Goal: Information Seeking & Learning: Learn about a topic

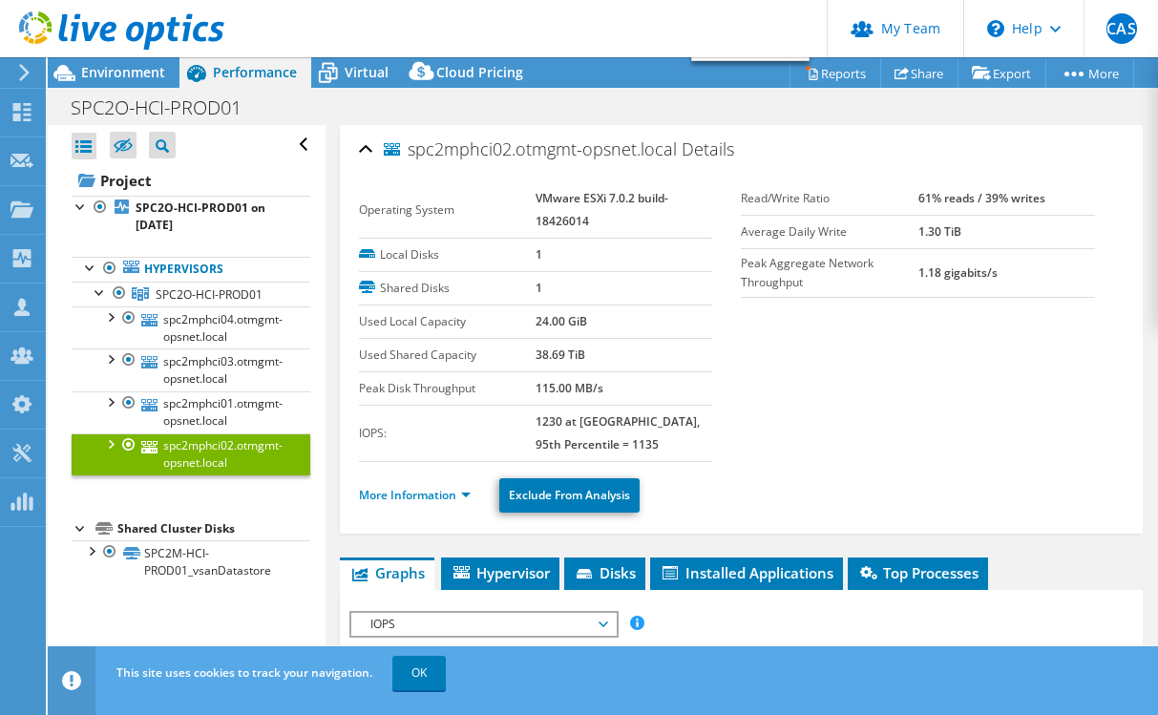
select select "USD"
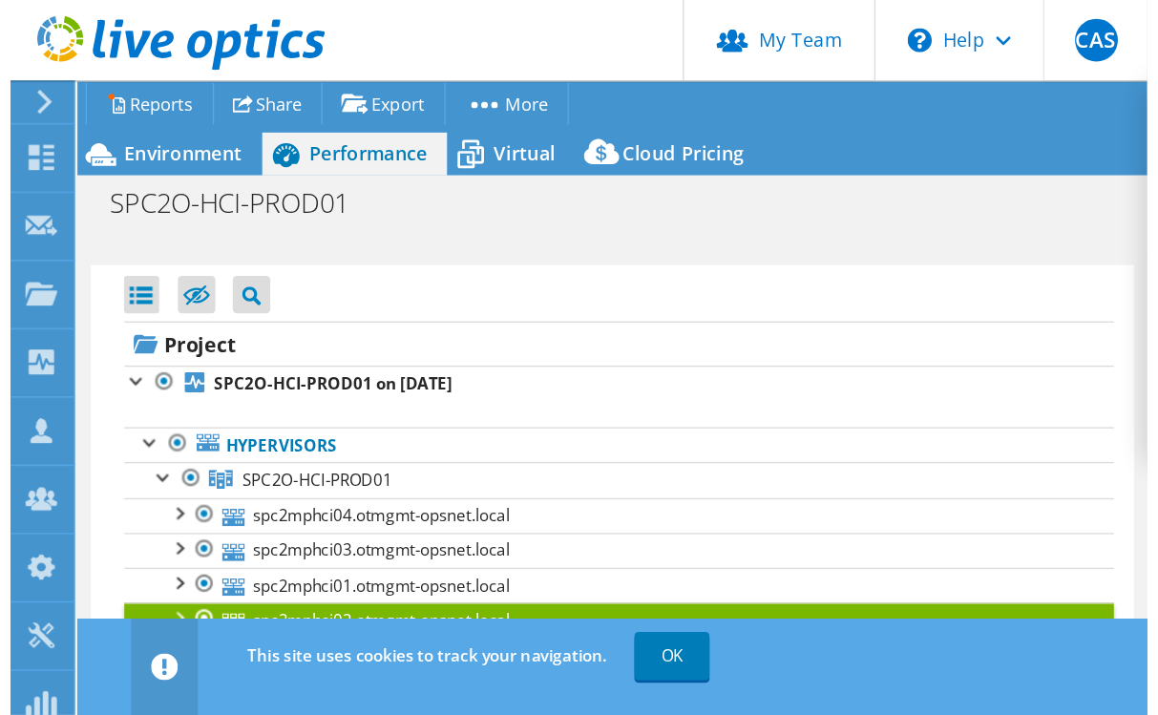
scroll to position [671, 0]
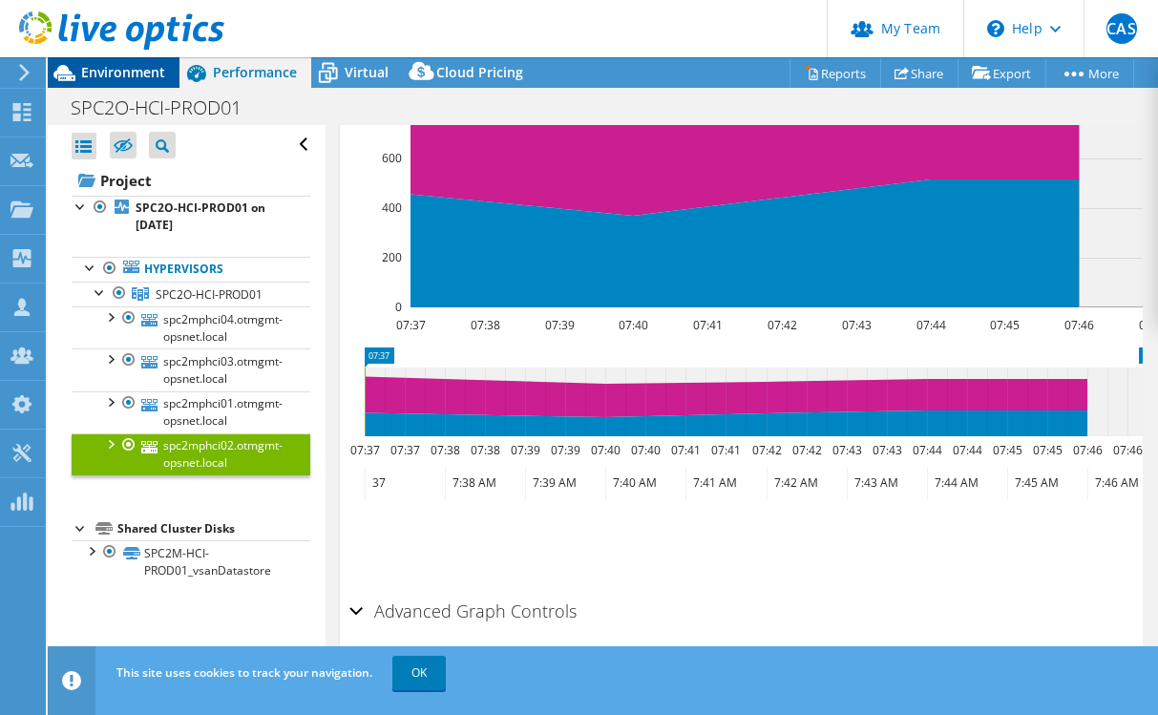
click at [135, 73] on span "Environment" at bounding box center [123, 72] width 84 height 18
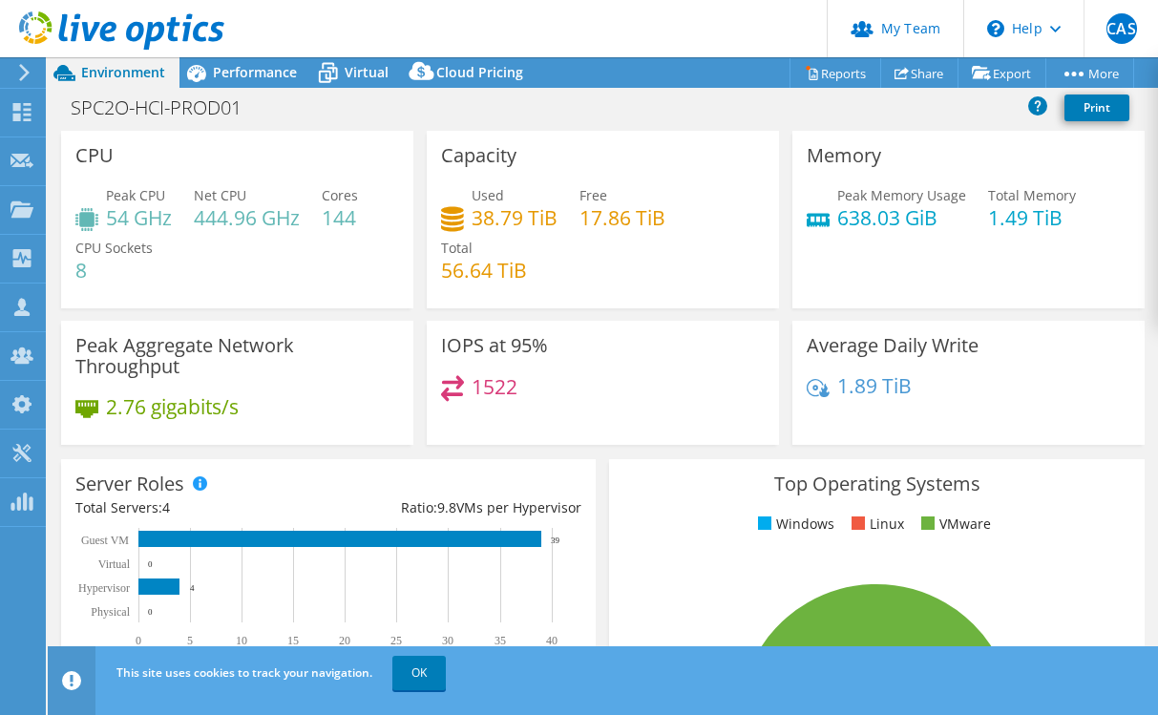
click at [526, 359] on div "IOPS at 95% 1522" at bounding box center [603, 383] width 352 height 124
click at [488, 392] on h4 "1522" at bounding box center [495, 386] width 46 height 21
click at [474, 351] on h3 "IOPS at 95%" at bounding box center [494, 345] width 107 height 21
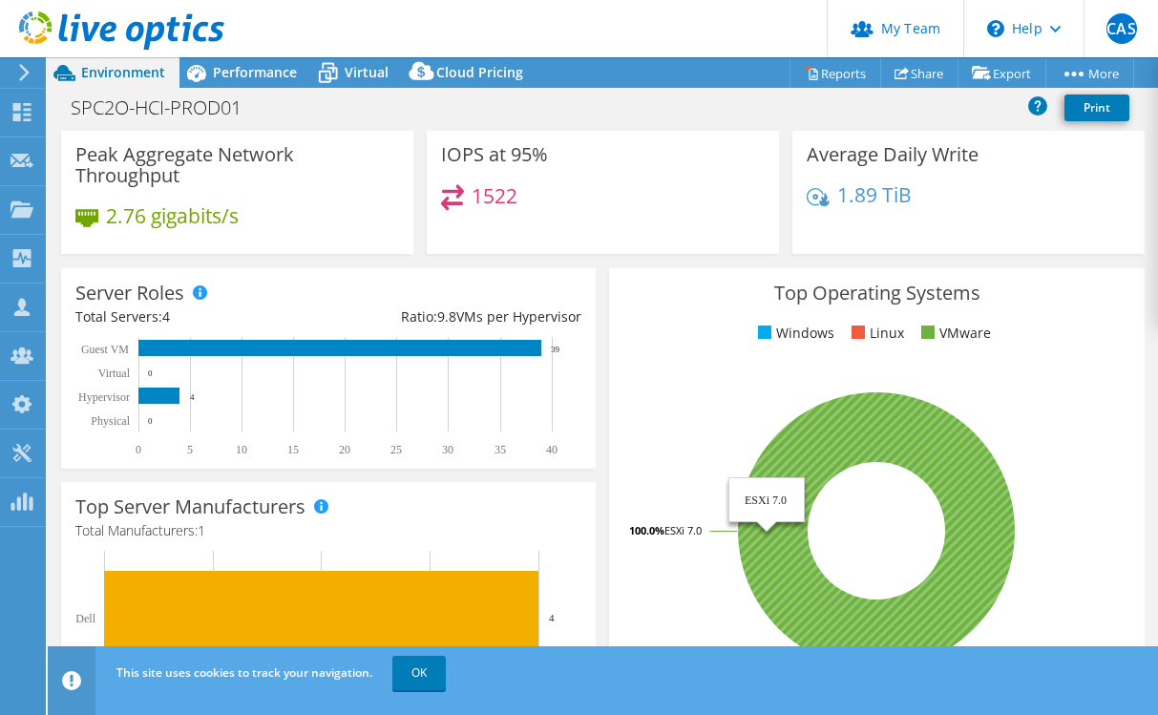
scroll to position [0, 0]
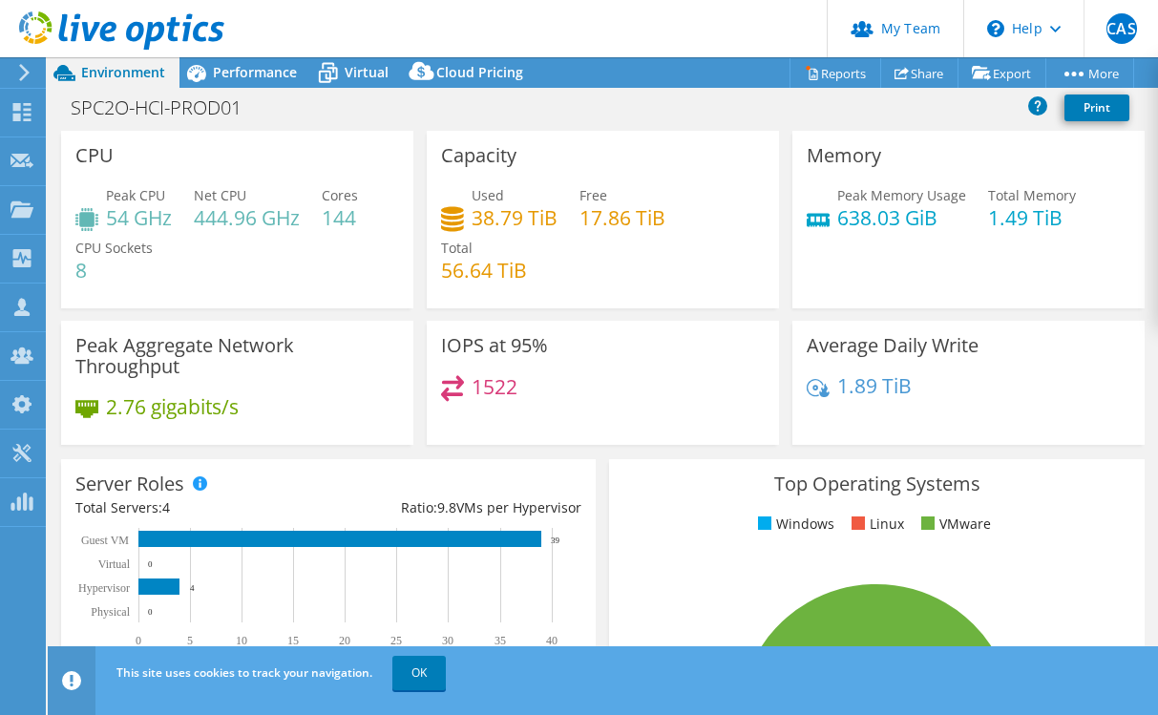
click at [507, 376] on h4 "1522" at bounding box center [495, 386] width 46 height 21
drag, startPoint x: 536, startPoint y: 392, endPoint x: 417, endPoint y: 396, distance: 118.4
click at [420, 396] on div "IOPS at 95% 1522" at bounding box center [603, 383] width 366 height 124
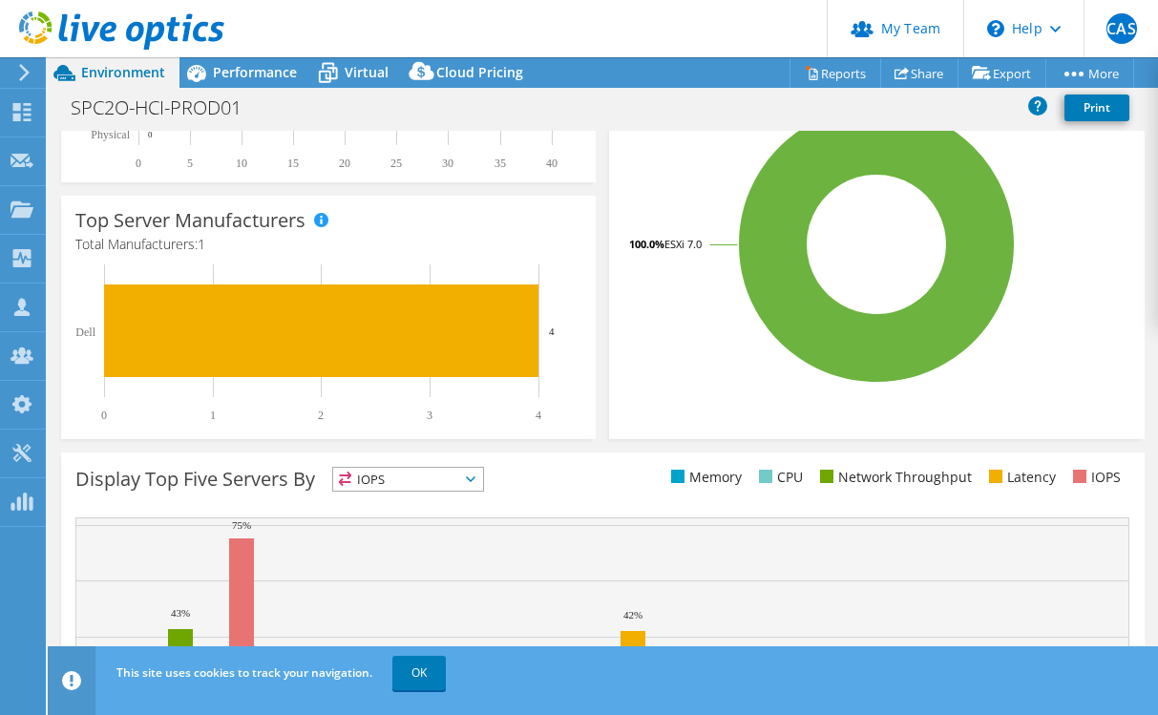
scroll to position [632, 0]
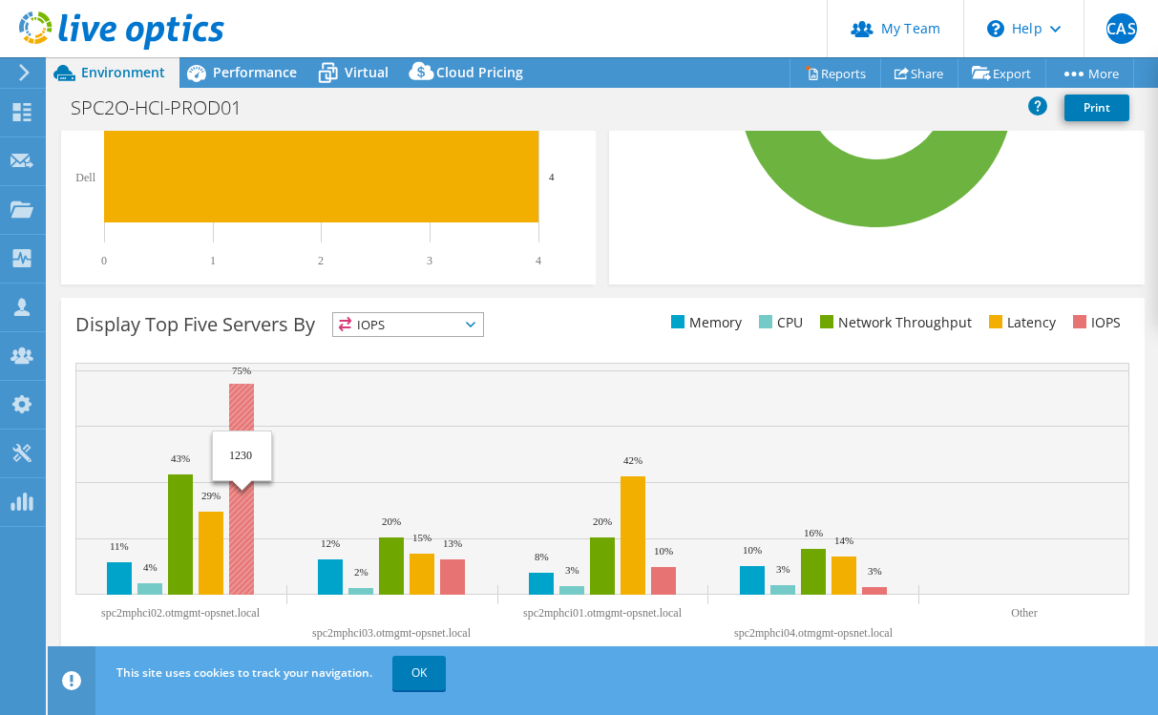
click at [239, 529] on rect at bounding box center [241, 489] width 25 height 211
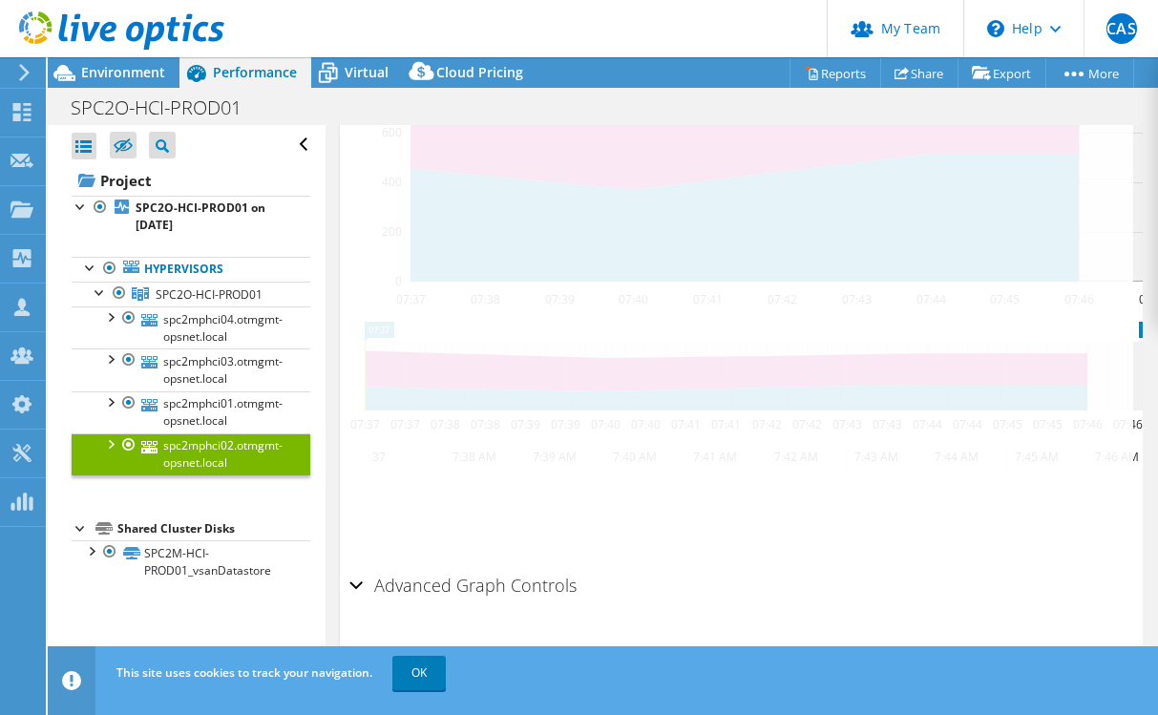
scroll to position [313, 0]
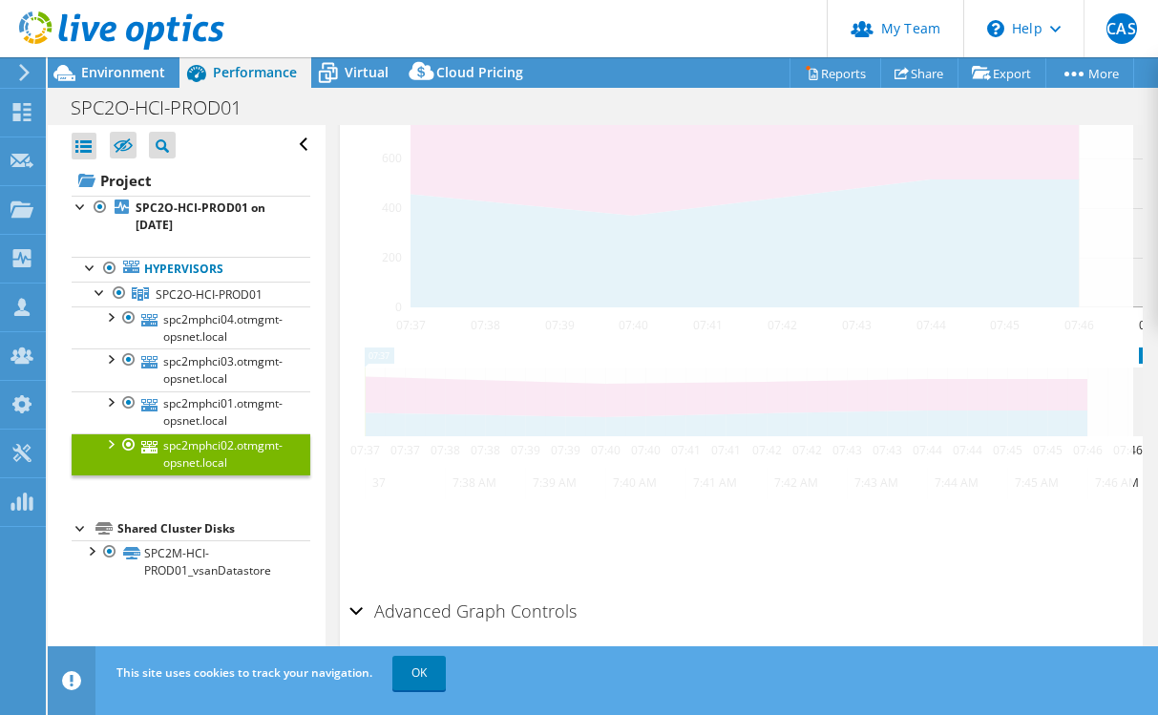
click at [1078, 553] on div at bounding box center [741, 266] width 784 height 652
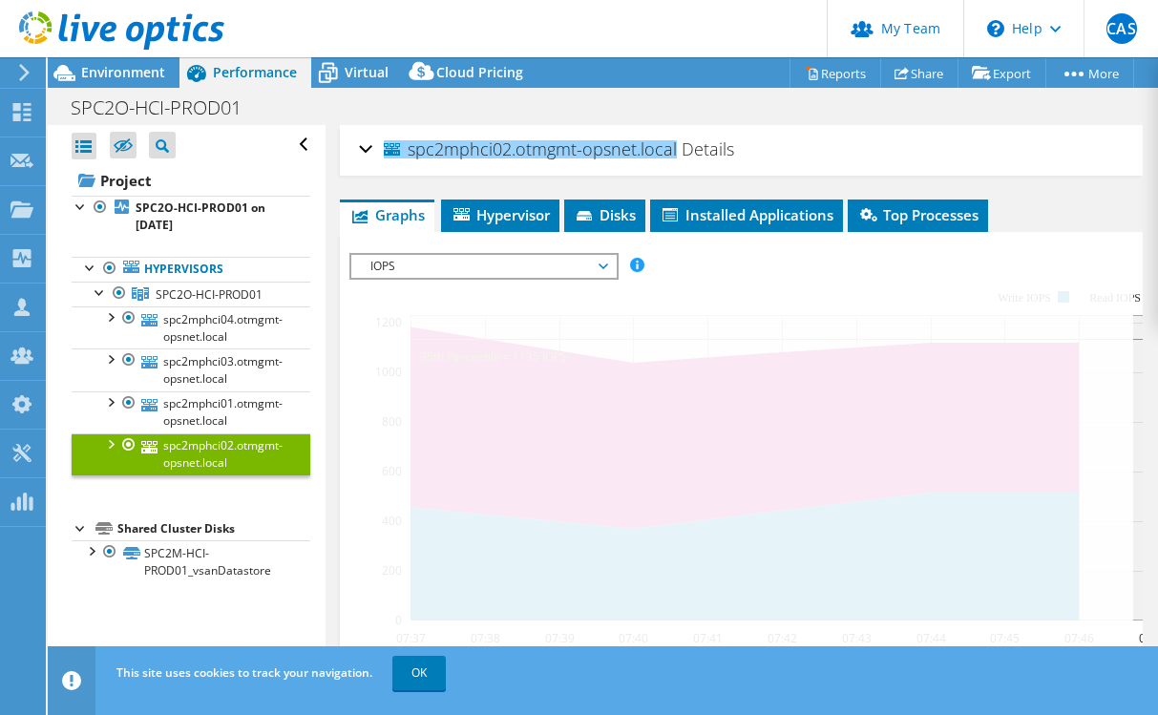
scroll to position [359, 0]
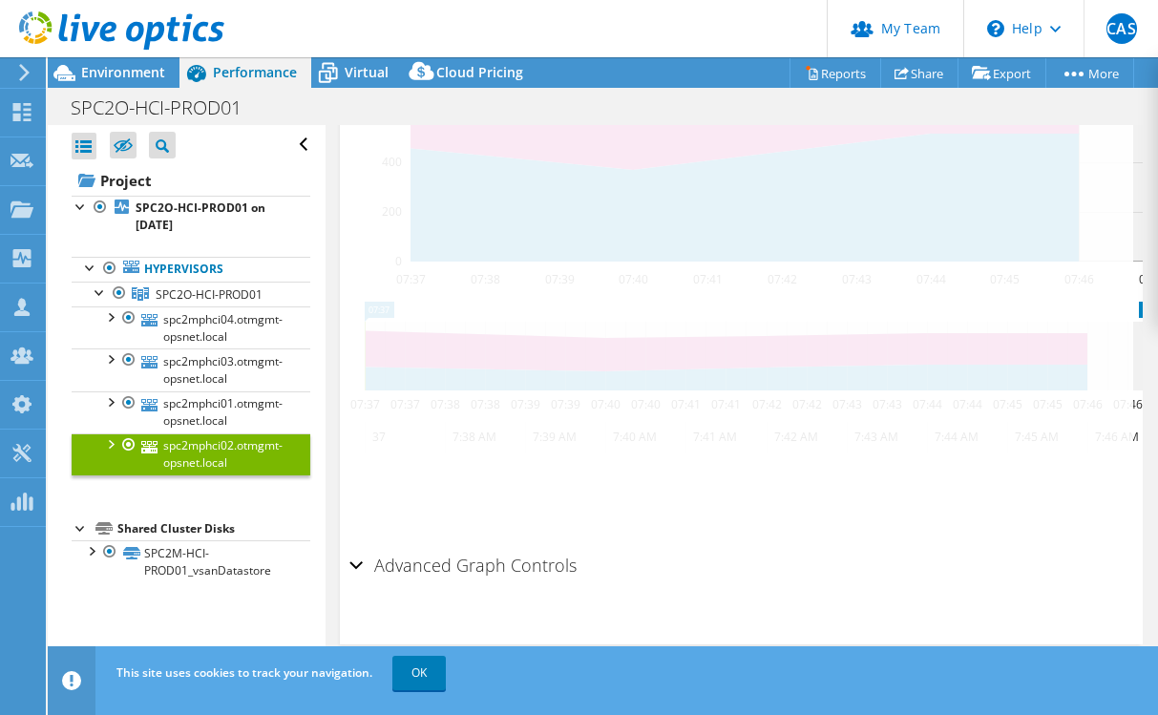
click at [785, 244] on div at bounding box center [741, 220] width 784 height 652
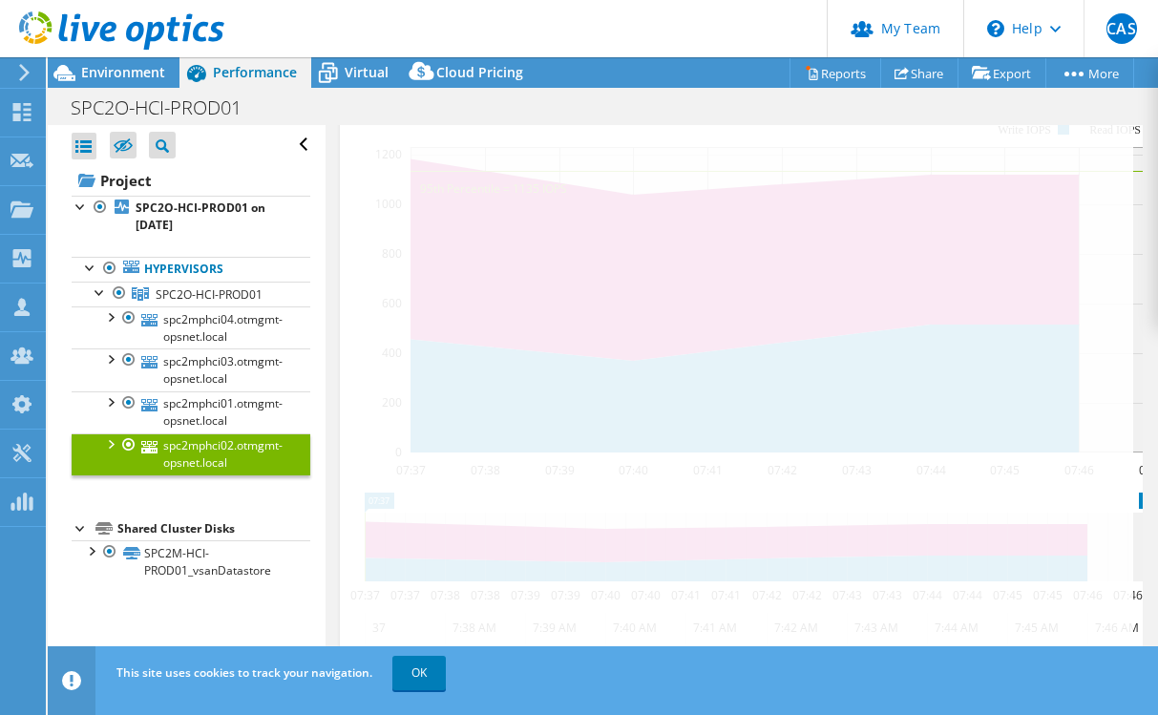
scroll to position [73, 0]
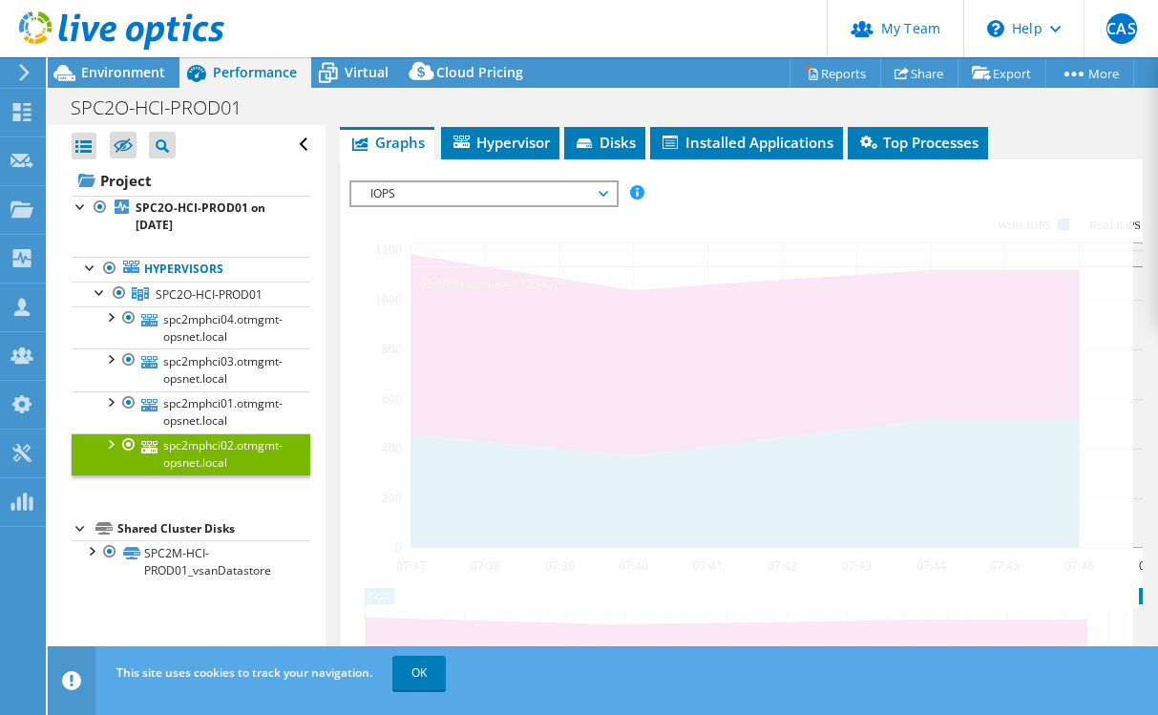
click at [245, 435] on link "spc2mphci02.otmgmt-opsnet.local" at bounding box center [191, 454] width 239 height 42
click at [607, 199] on span "IOPS" at bounding box center [483, 193] width 264 height 23
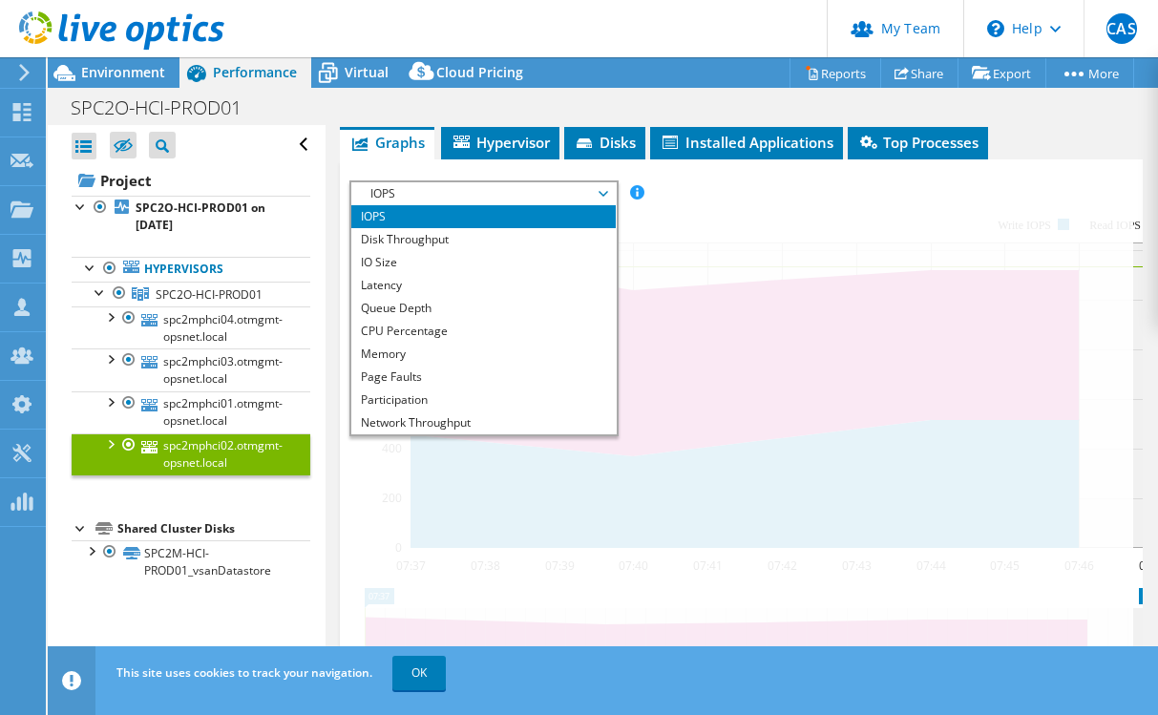
click at [594, 198] on span "IOPS" at bounding box center [483, 193] width 245 height 23
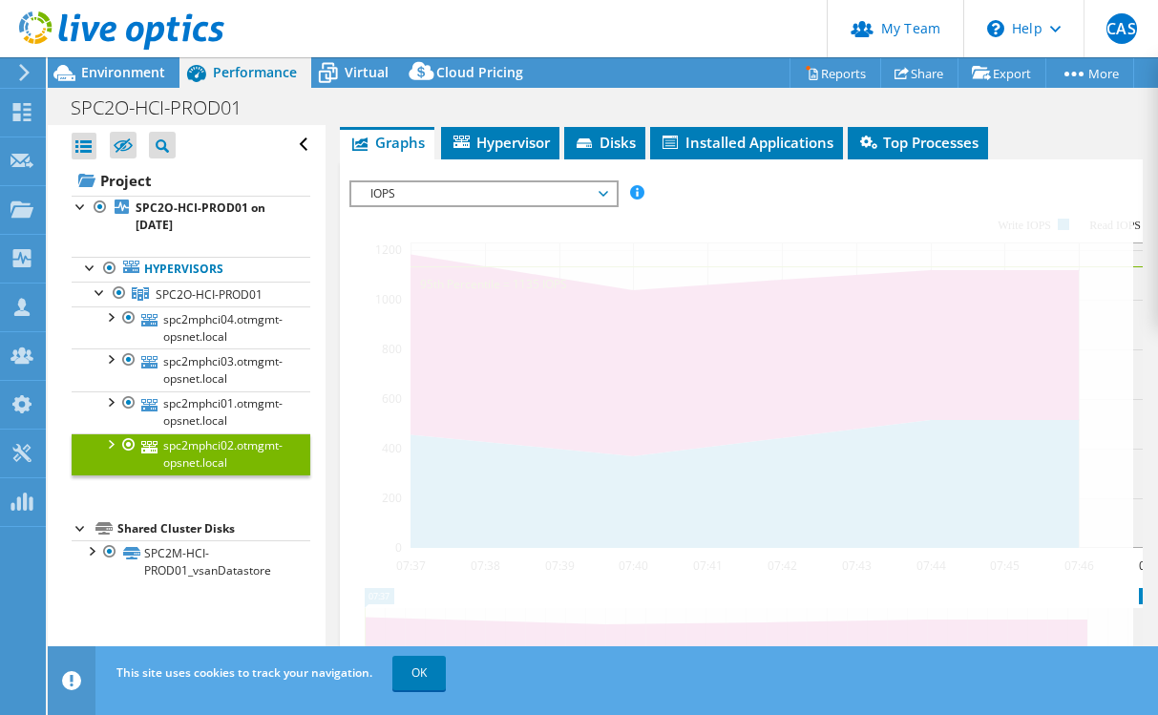
click at [800, 222] on div at bounding box center [741, 506] width 784 height 652
click at [500, 148] on span "Hypervisor" at bounding box center [500, 142] width 99 height 19
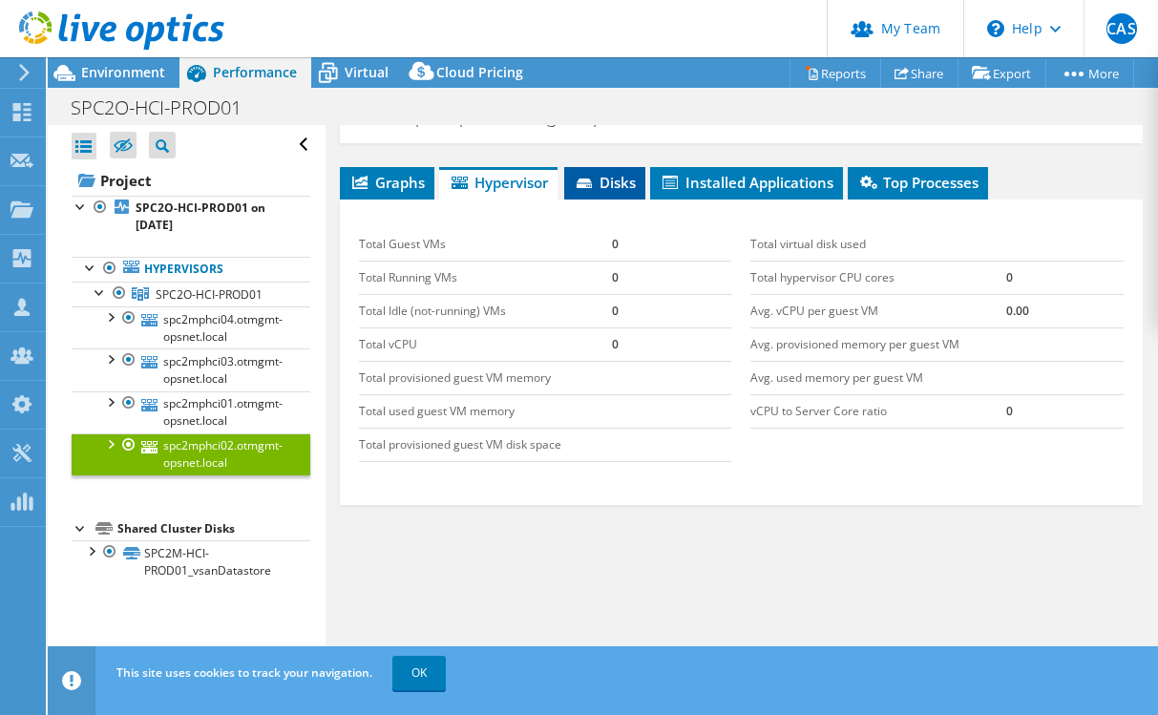
click at [636, 179] on span "Disks" at bounding box center [605, 182] width 62 height 19
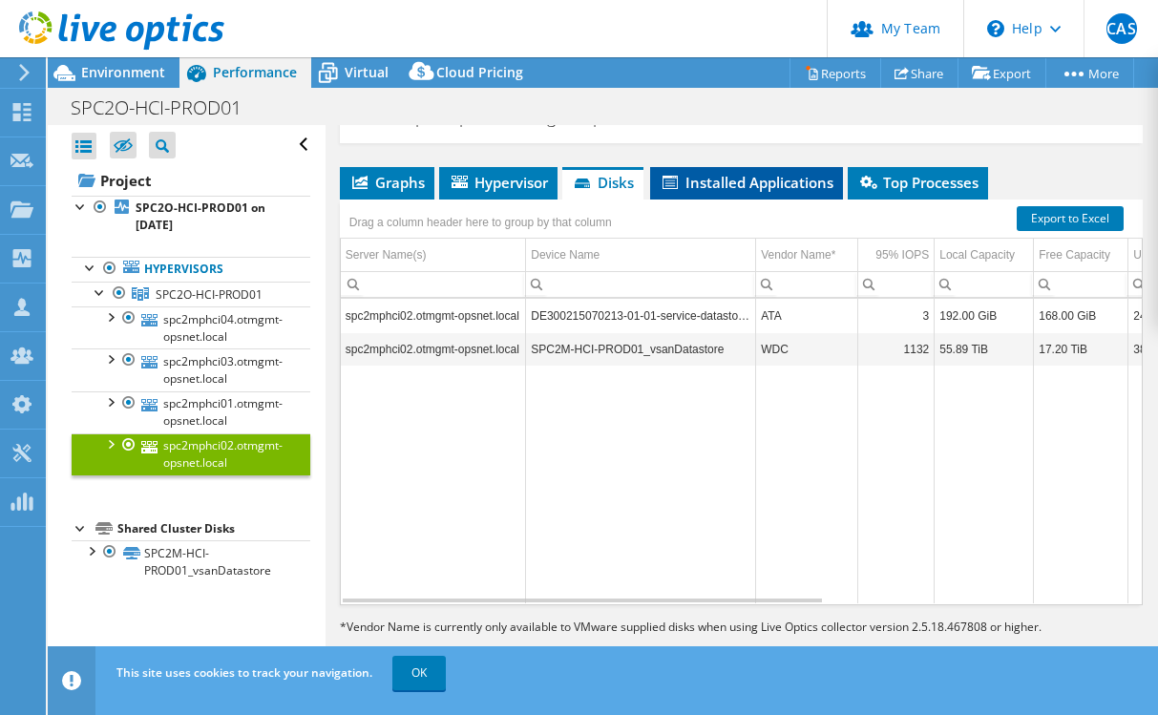
click at [740, 185] on span "Installed Applications" at bounding box center [747, 182] width 174 height 19
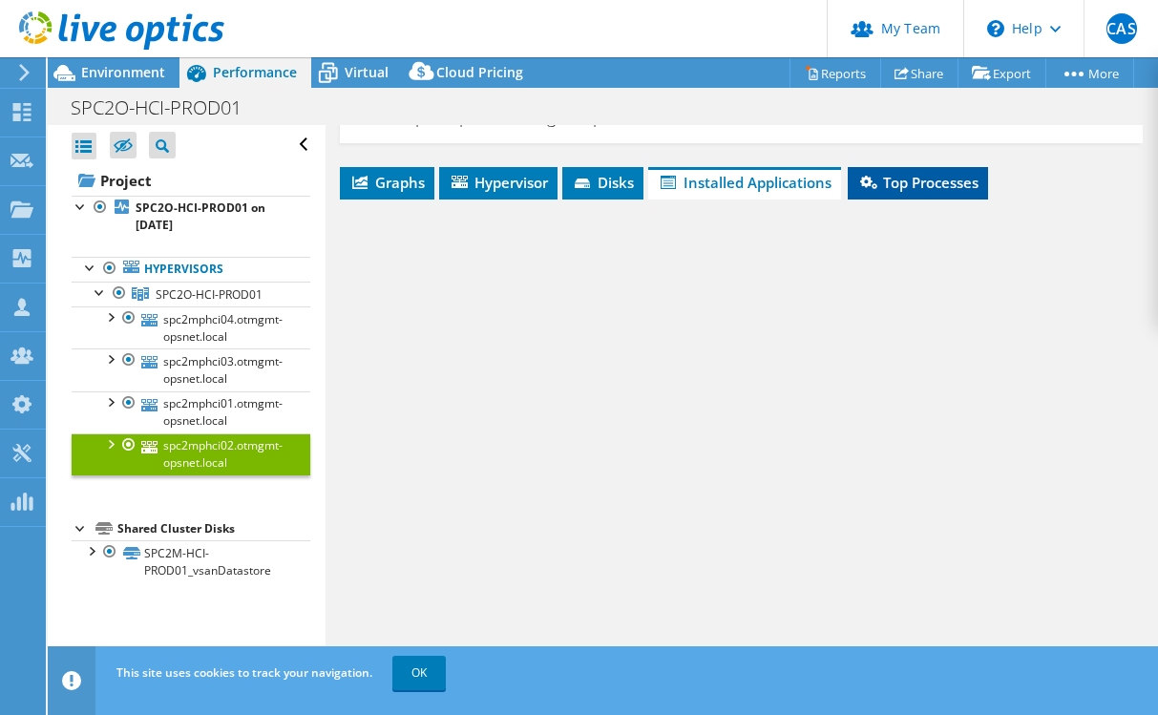
click at [919, 190] on span "Top Processes" at bounding box center [917, 182] width 121 height 19
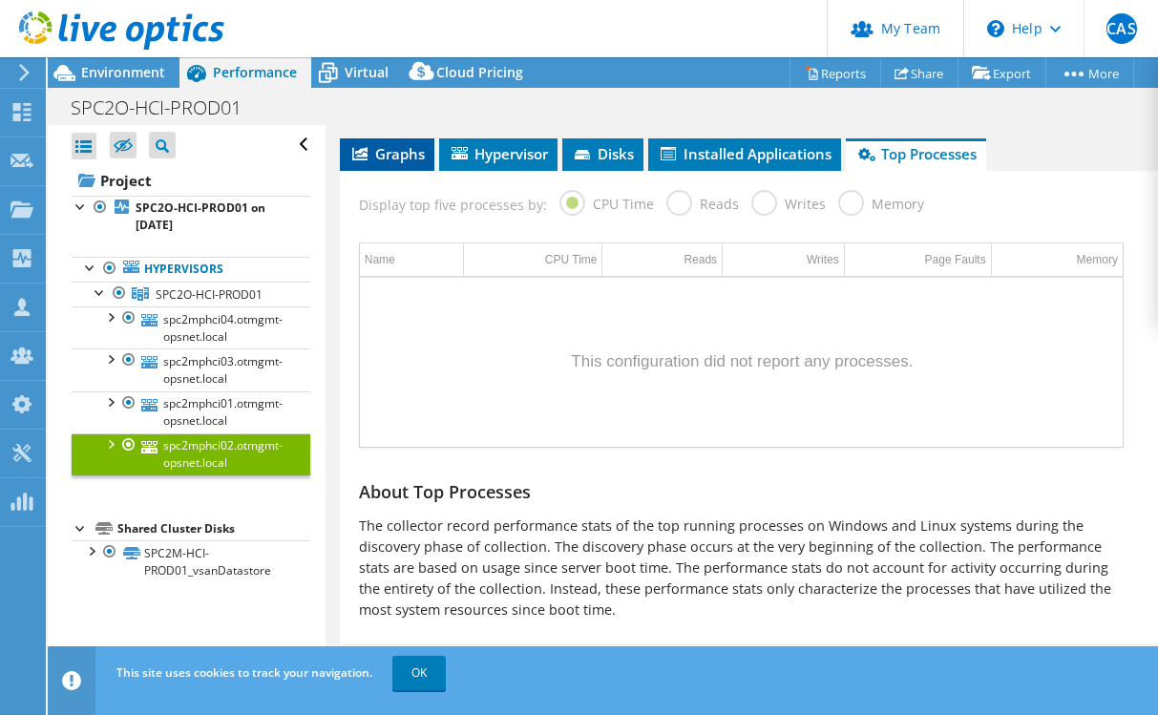
click at [384, 164] on li "Graphs" at bounding box center [387, 154] width 95 height 32
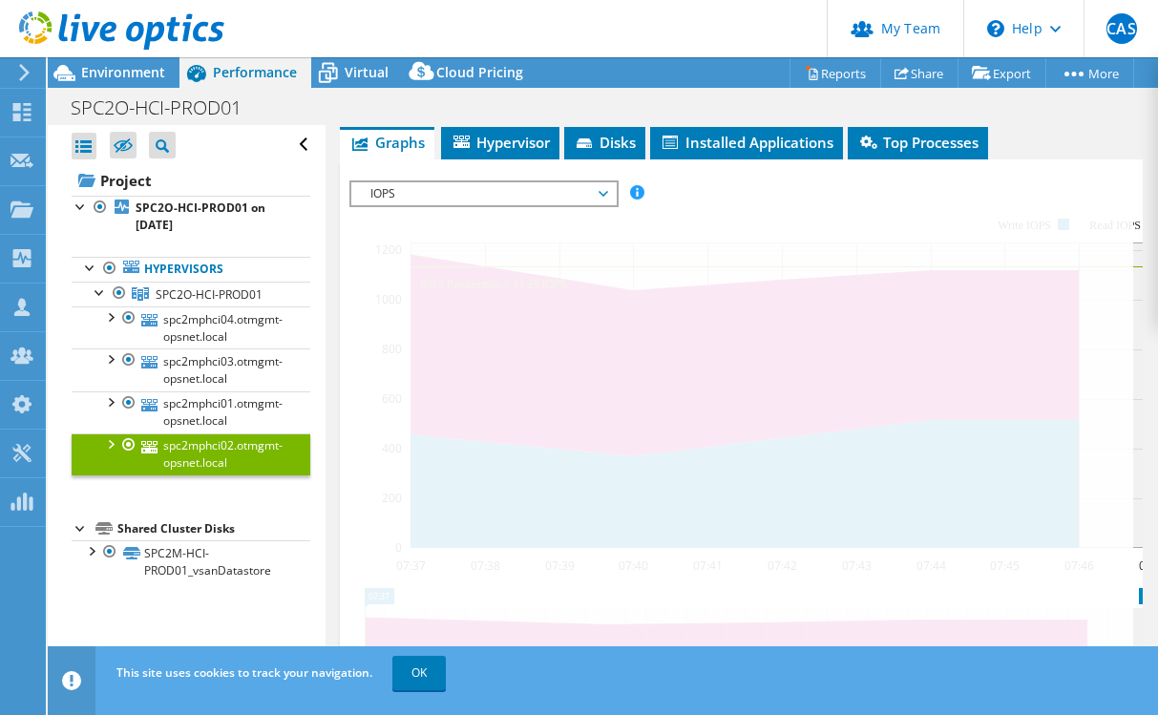
scroll to position [359, 0]
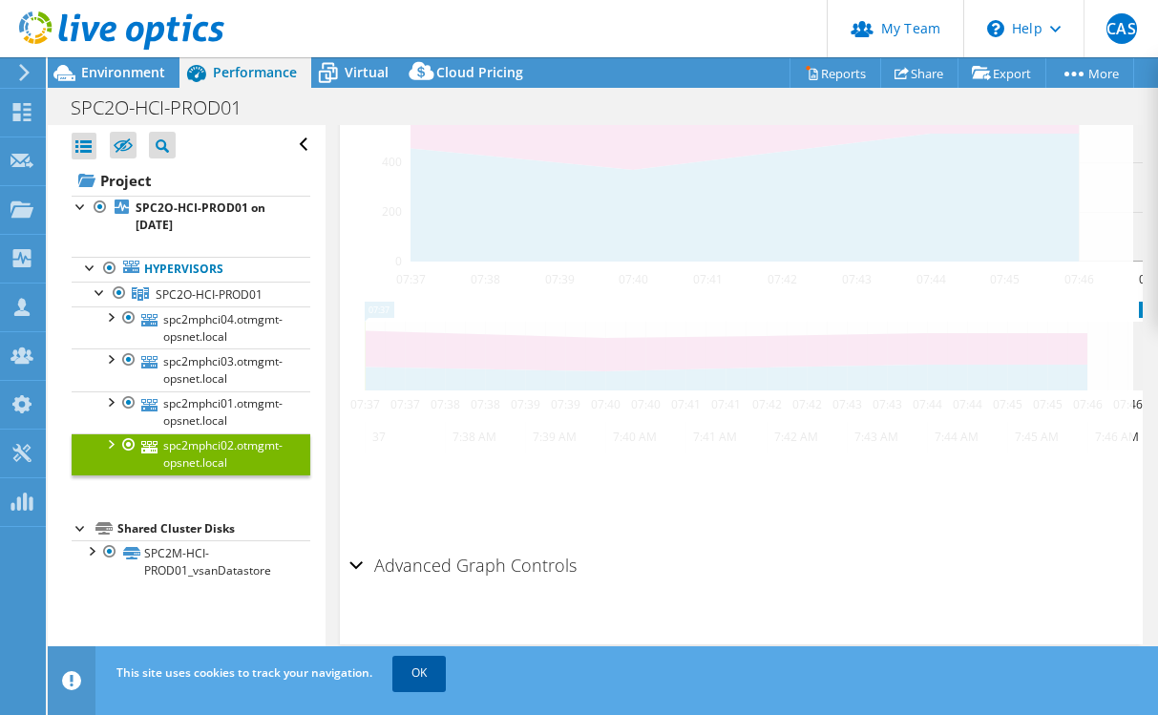
click at [428, 673] on link "OK" at bounding box center [418, 673] width 53 height 34
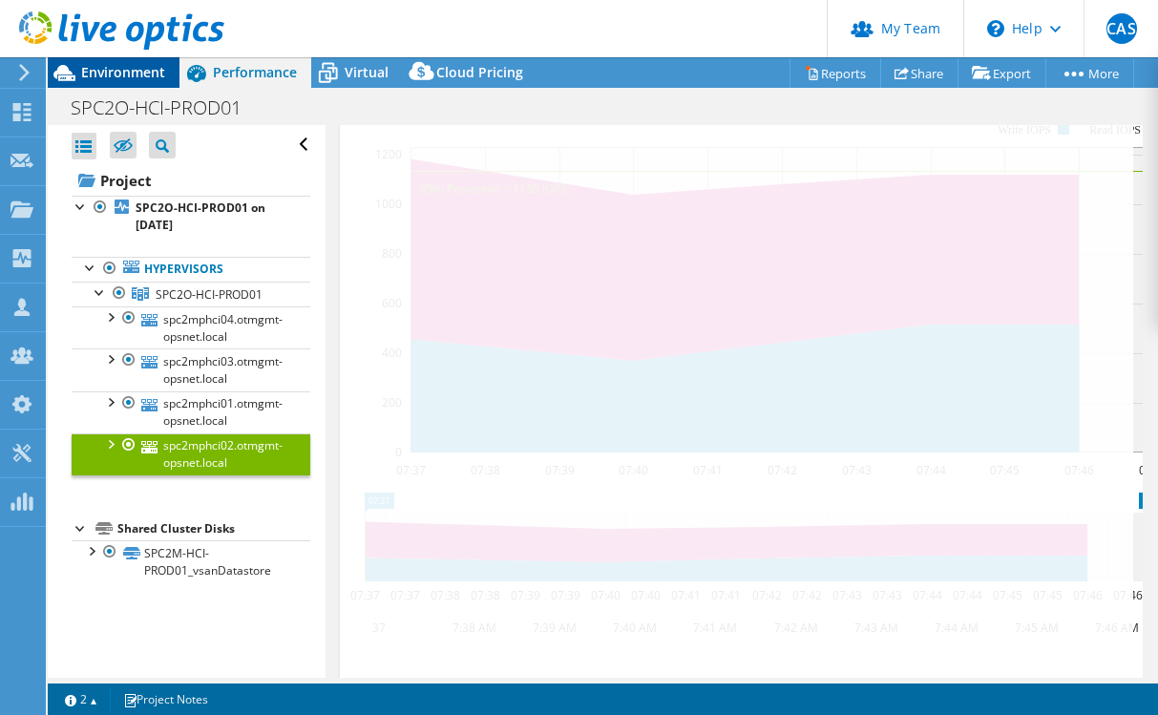
scroll to position [73, 0]
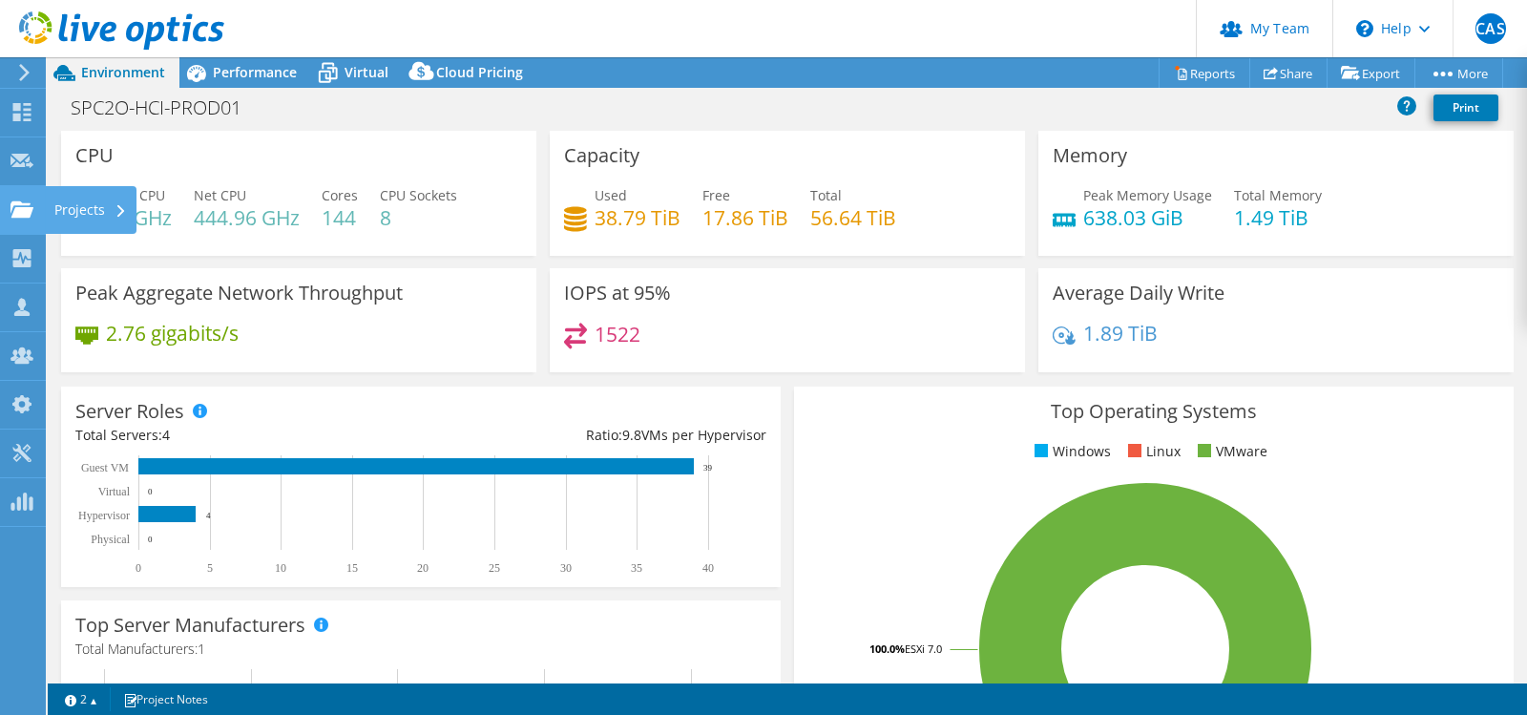
click at [68, 214] on div "Projects" at bounding box center [91, 210] width 92 height 48
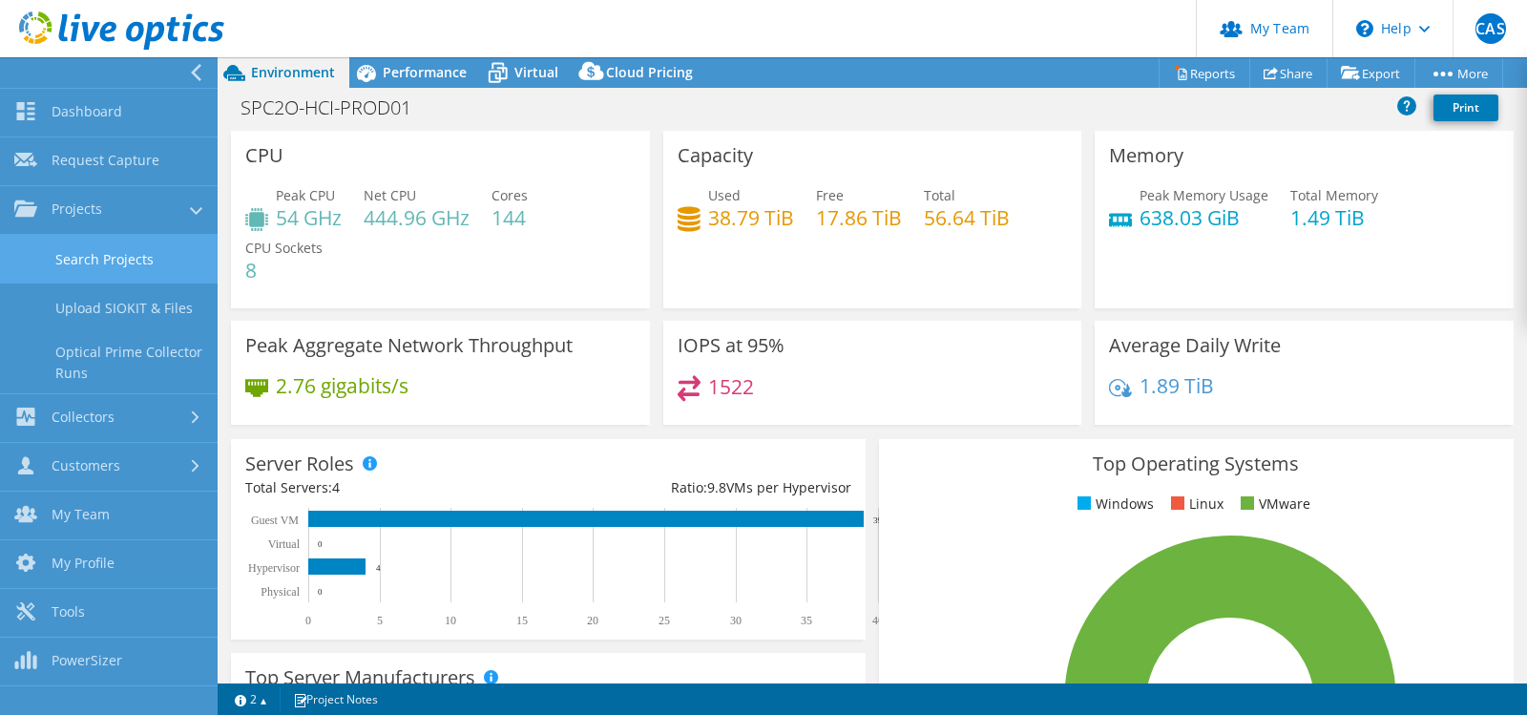
click at [141, 259] on link "Search Projects" at bounding box center [109, 259] width 218 height 49
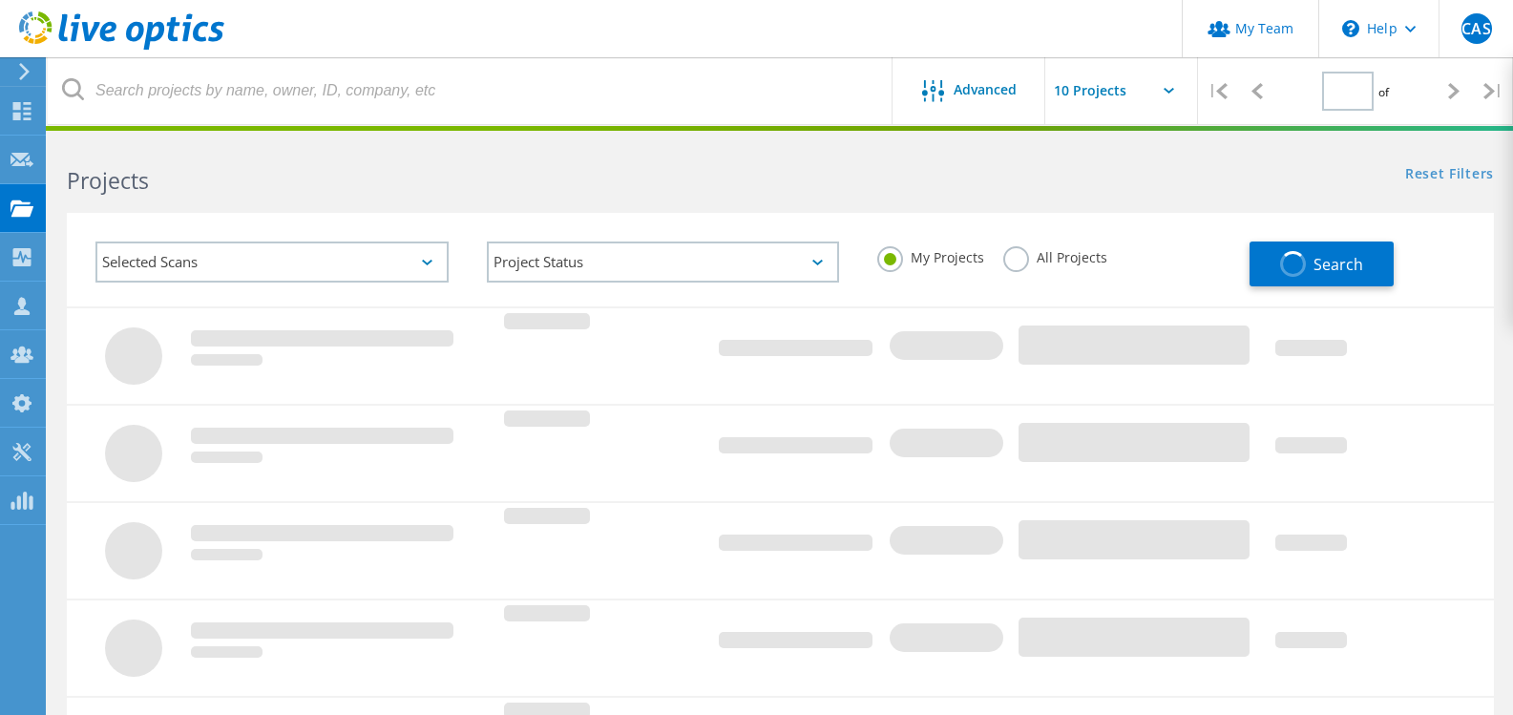
type input "1"
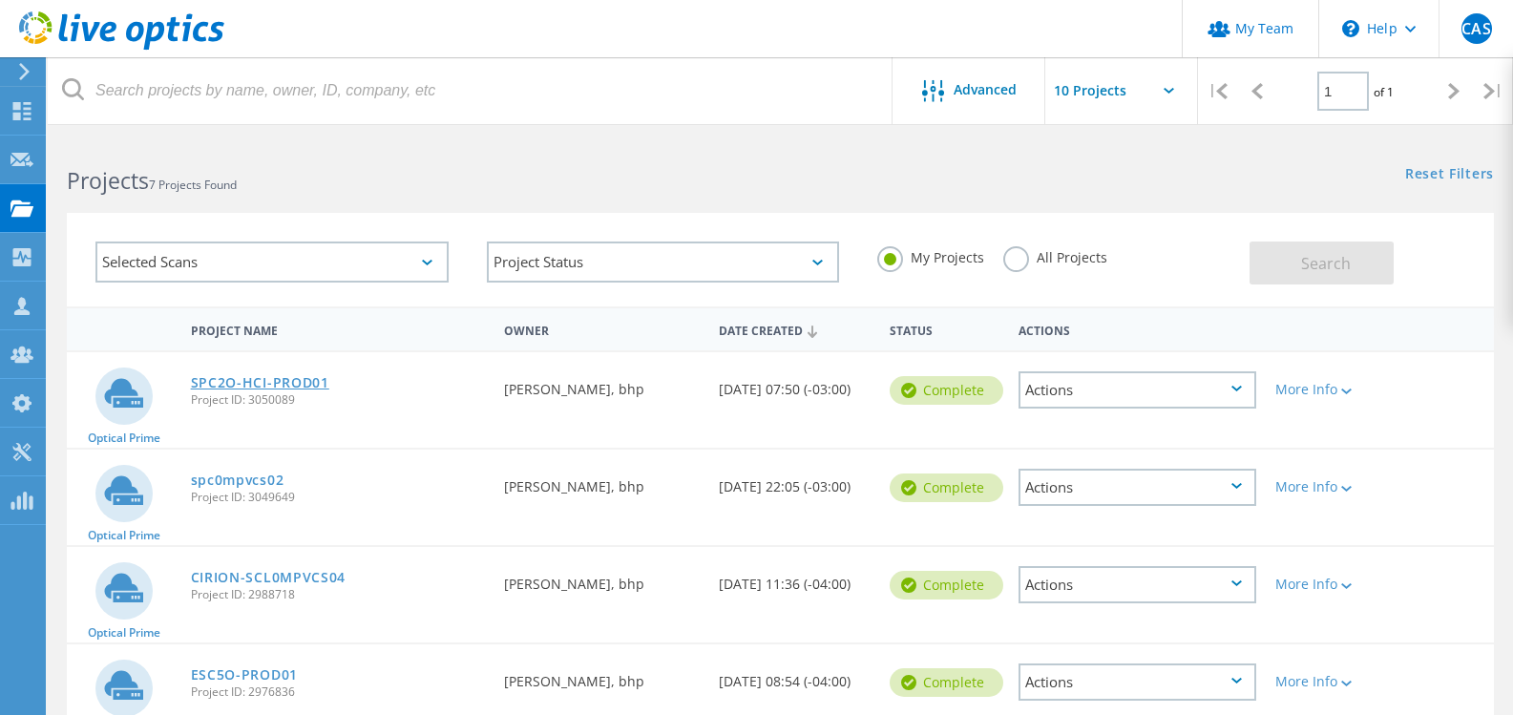
click at [247, 377] on link "SPC2O-HCI-PROD01" at bounding box center [260, 382] width 138 height 13
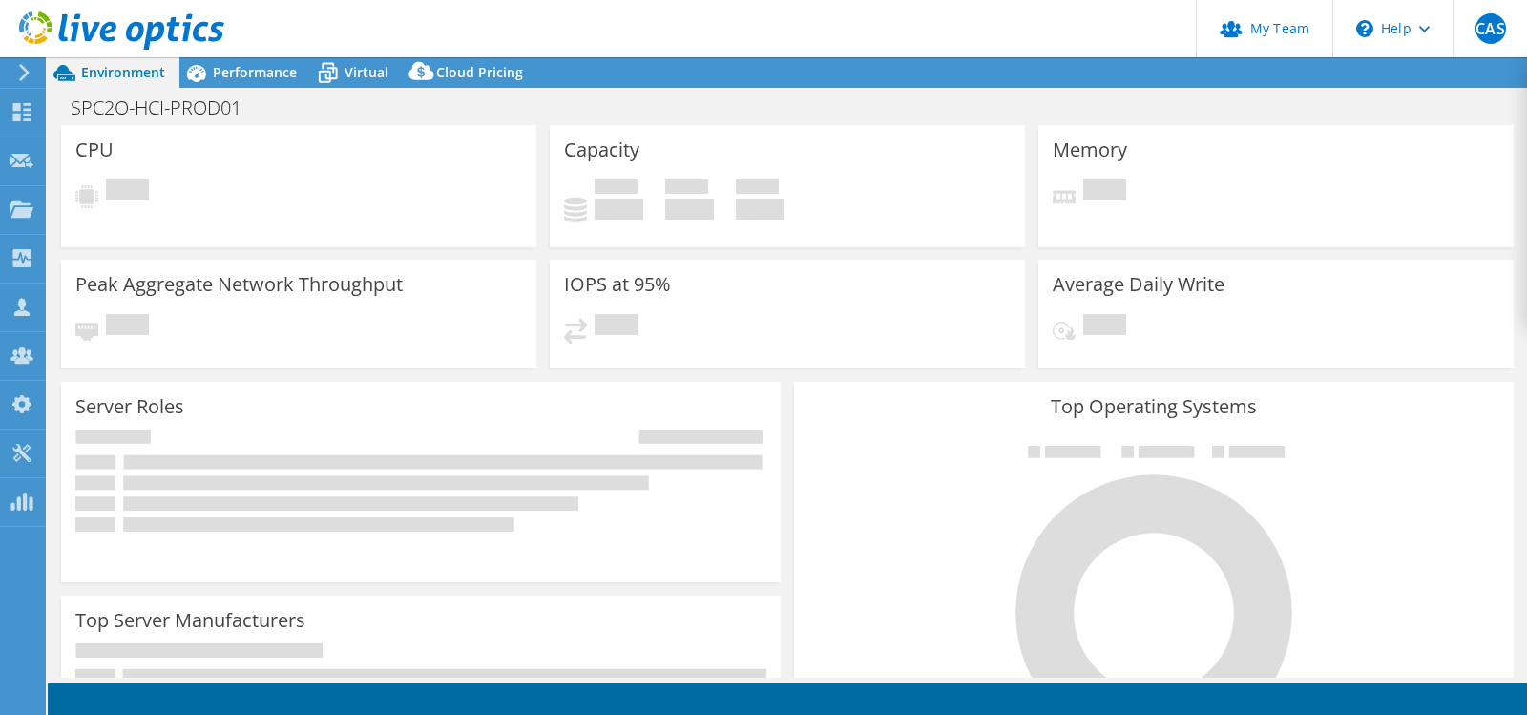
select select "USD"
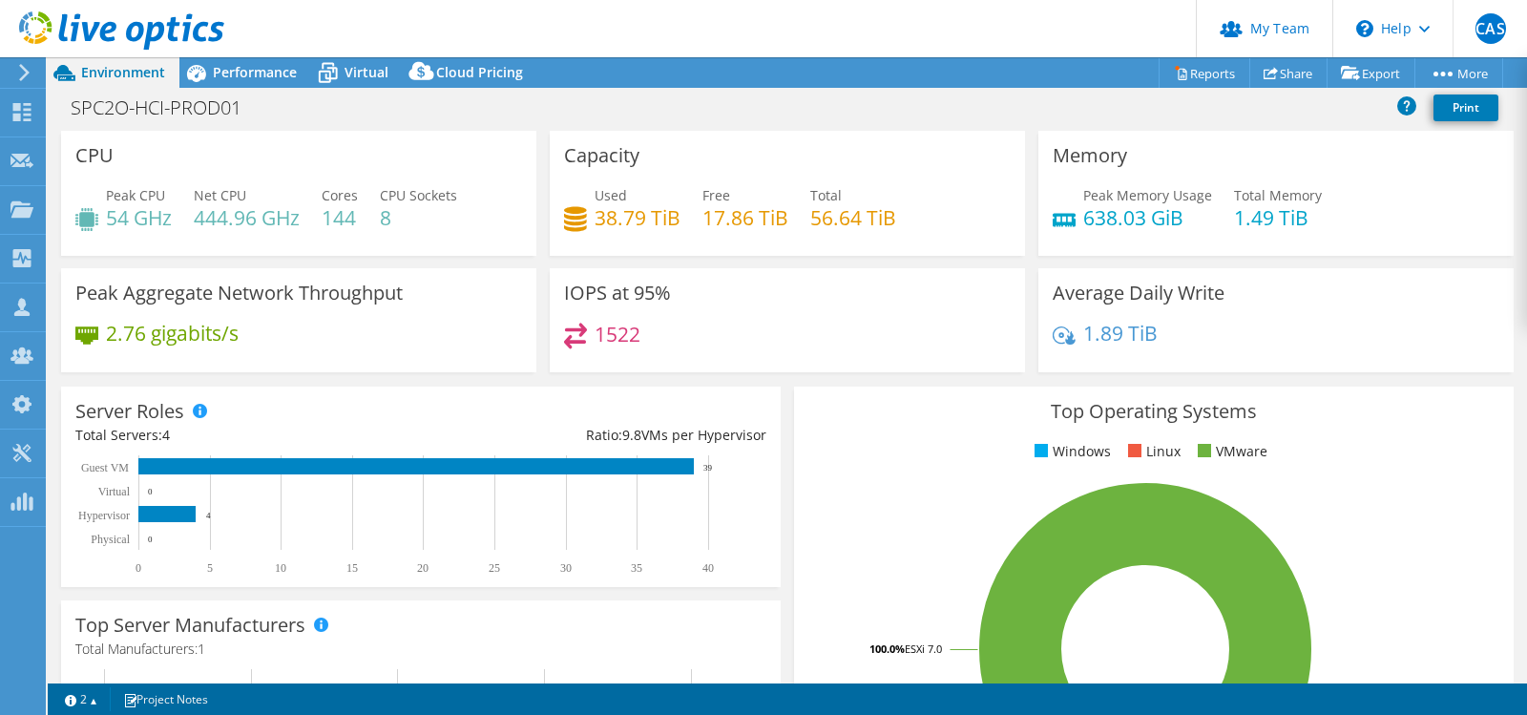
click at [627, 307] on div "IOPS at 95% 1522" at bounding box center [787, 320] width 475 height 104
click at [366, 368] on div "Peak Aggregate Network Throughput 2.76 gigabits/s" at bounding box center [298, 320] width 475 height 104
click at [258, 90] on div "SPC2O-HCI-PROD01 Print" at bounding box center [788, 107] width 1480 height 35
drag, startPoint x: 304, startPoint y: 198, endPoint x: 306, endPoint y: 209, distance: 11.8
click at [305, 206] on div "Peak CPU 54 GHz Net CPU 444.96 GHz Cores 144 CPU Sockets 8" at bounding box center [298, 216] width 447 height 62
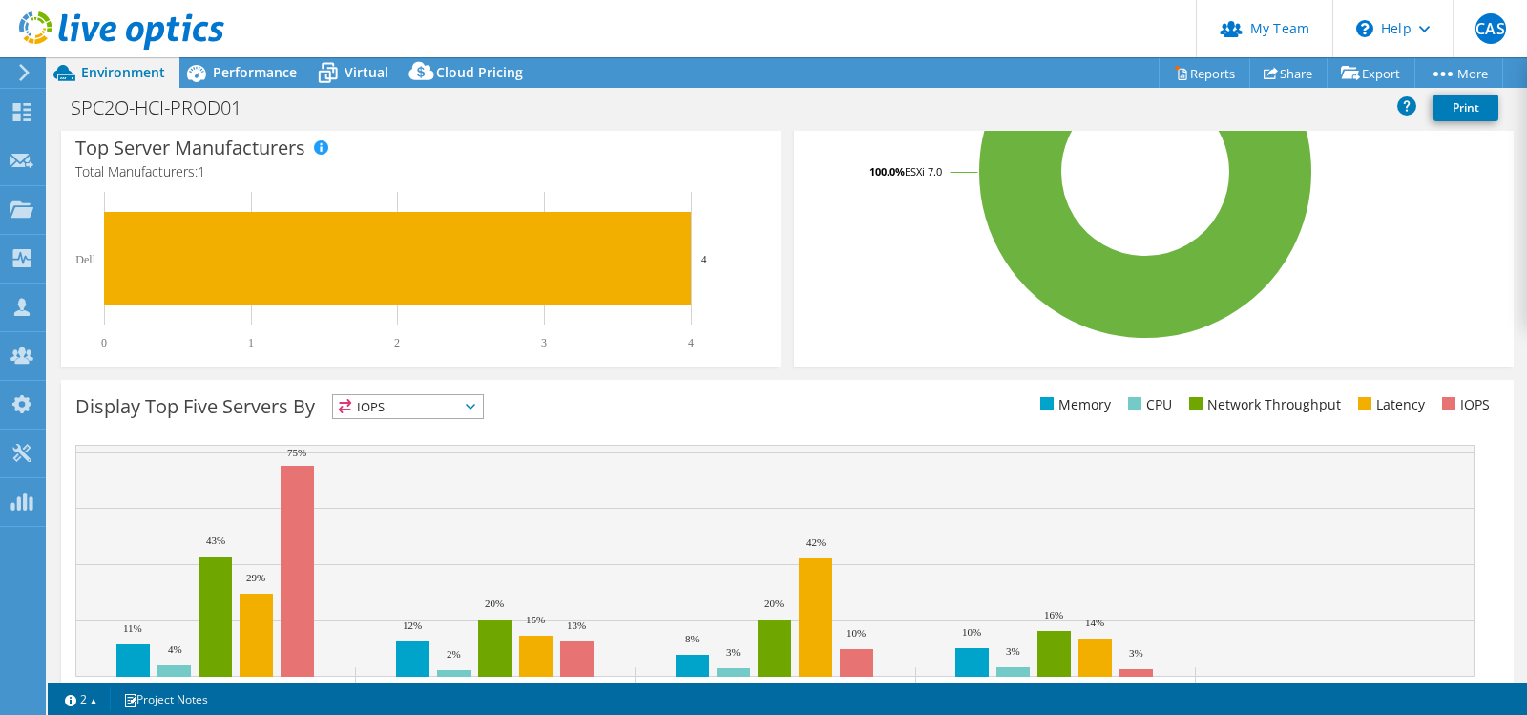
scroll to position [559, 0]
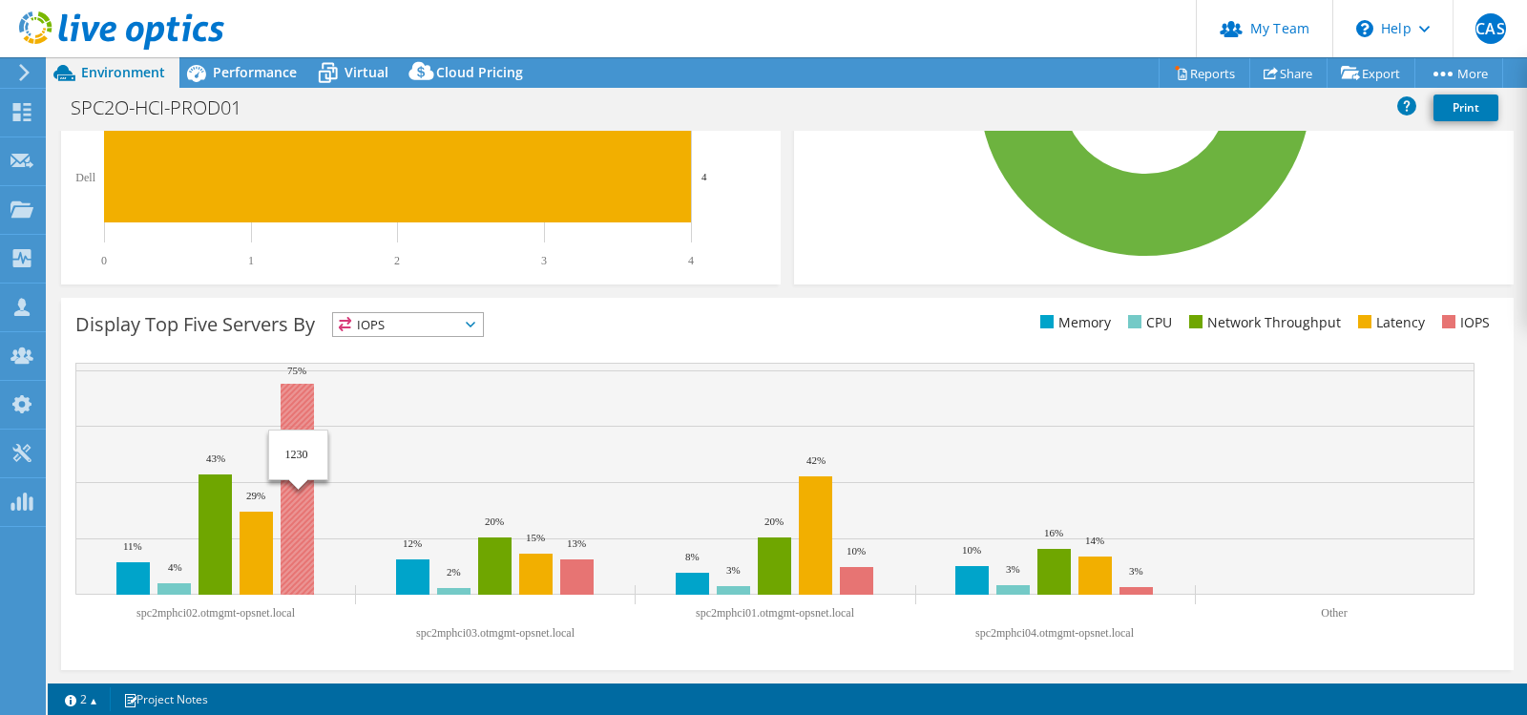
click at [307, 448] on rect at bounding box center [297, 489] width 33 height 211
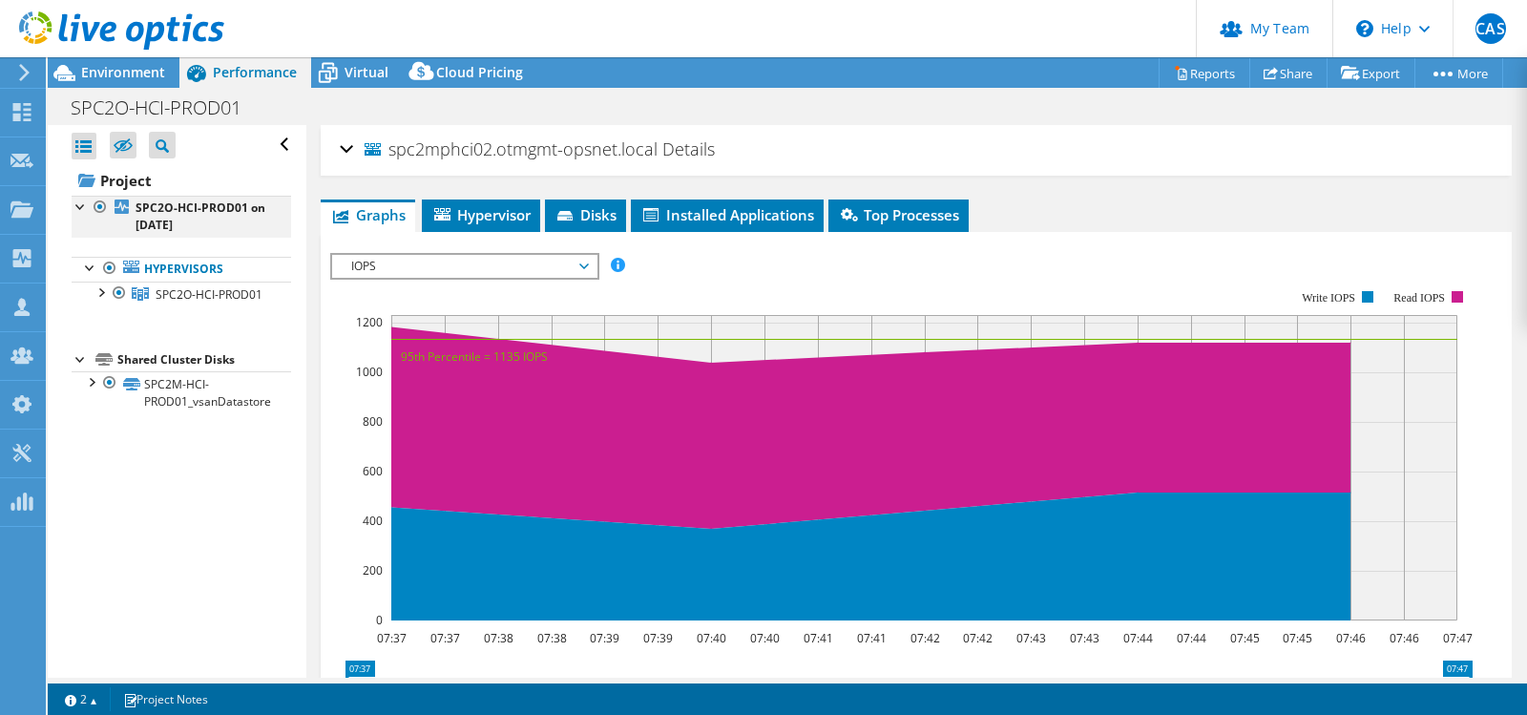
click at [76, 209] on div at bounding box center [81, 205] width 19 height 19
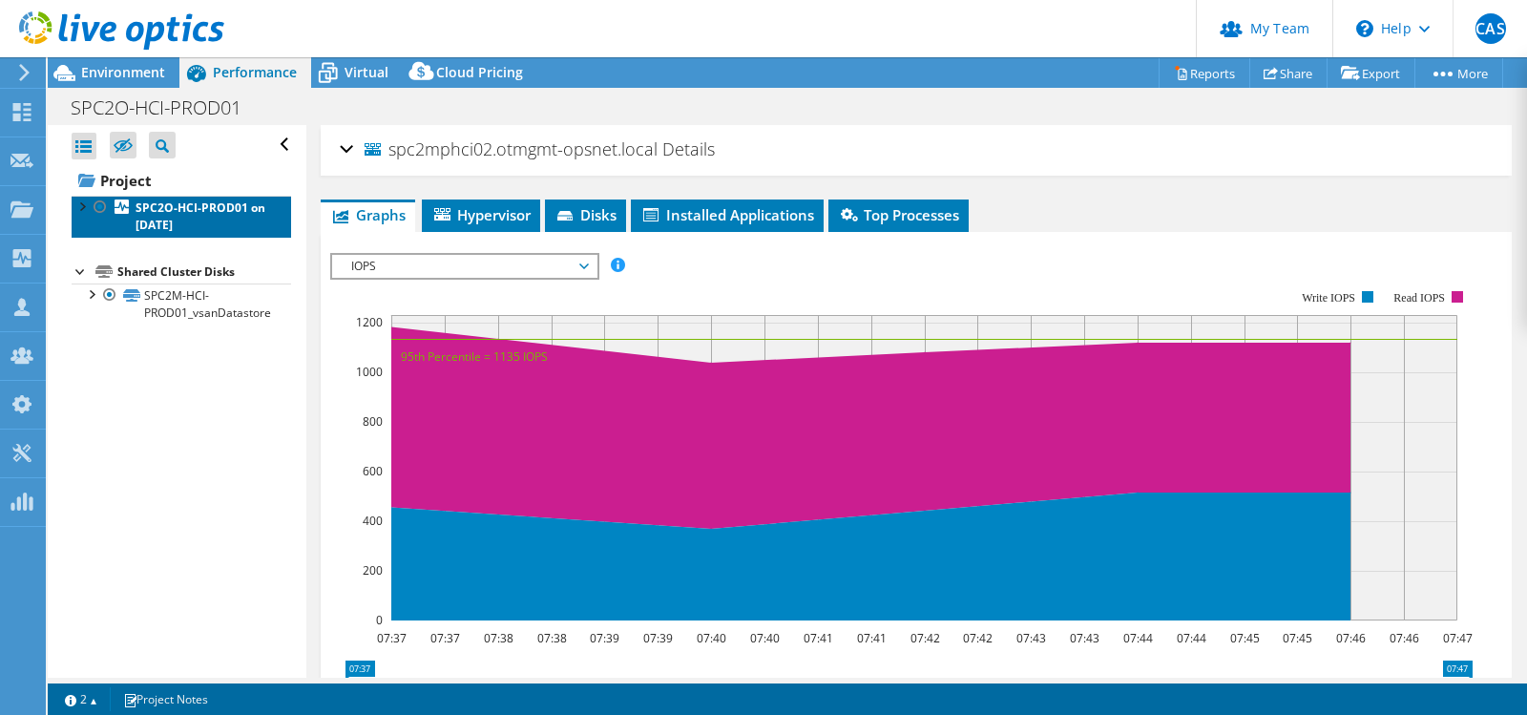
click at [77, 217] on link "SPC2O-HCI-PROD01 on [DATE]" at bounding box center [182, 217] width 220 height 42
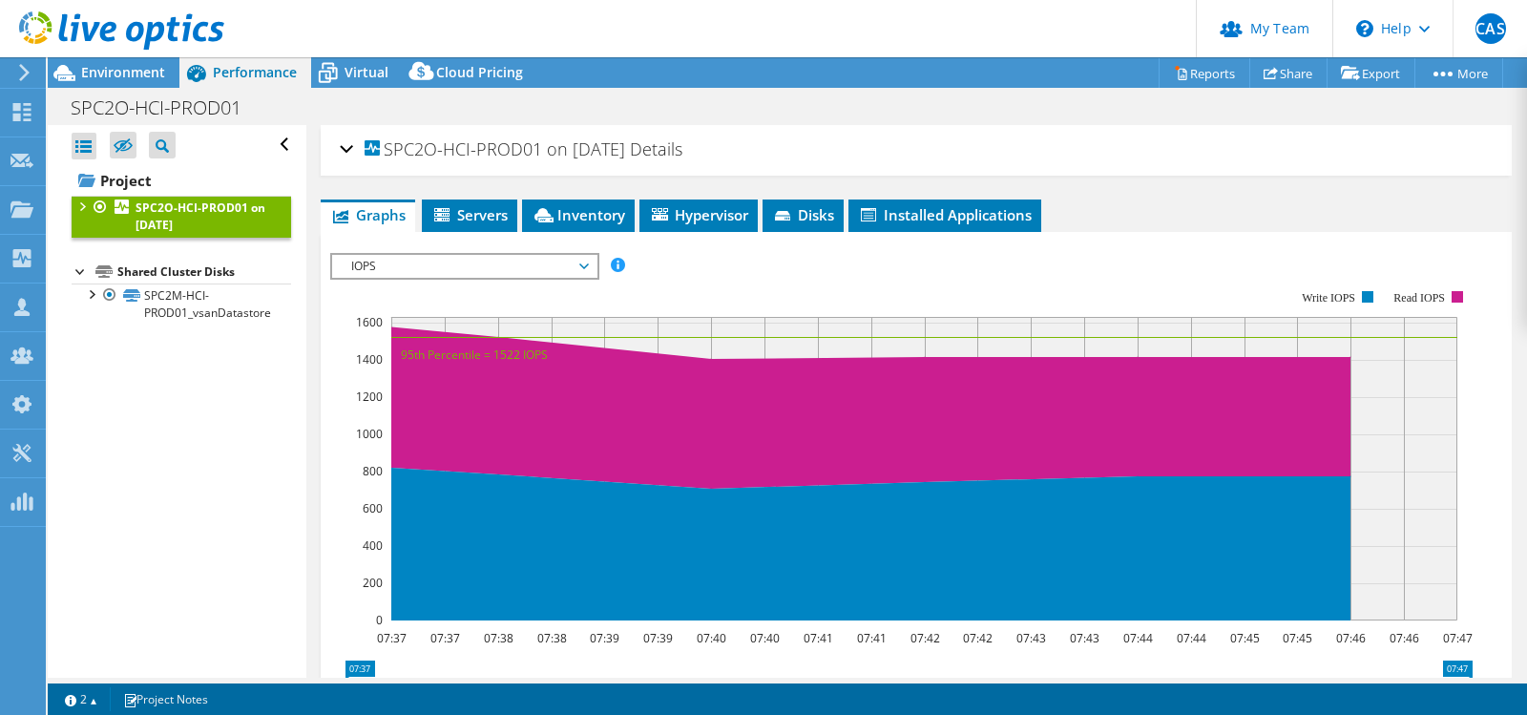
click at [83, 211] on div at bounding box center [81, 205] width 19 height 19
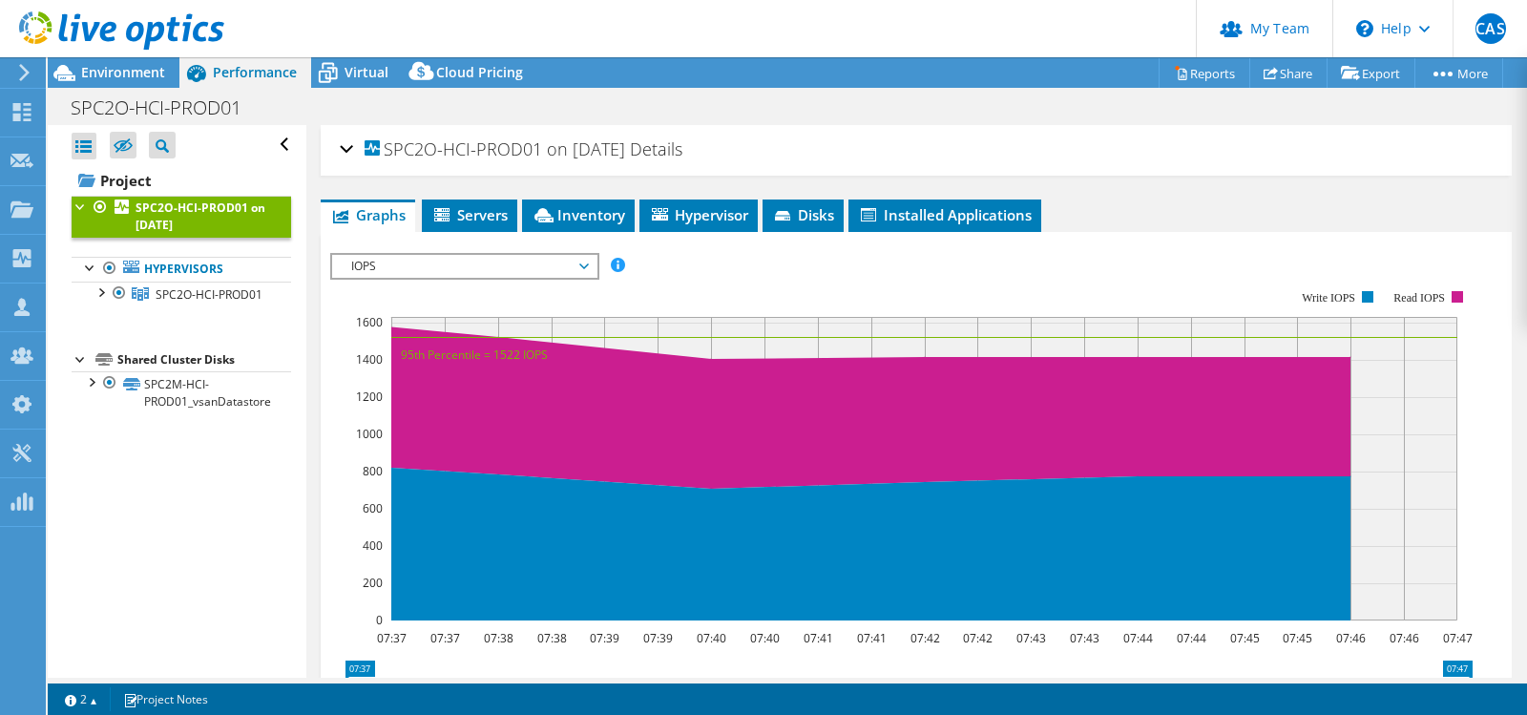
click at [382, 324] on text "1600" at bounding box center [369, 322] width 27 height 16
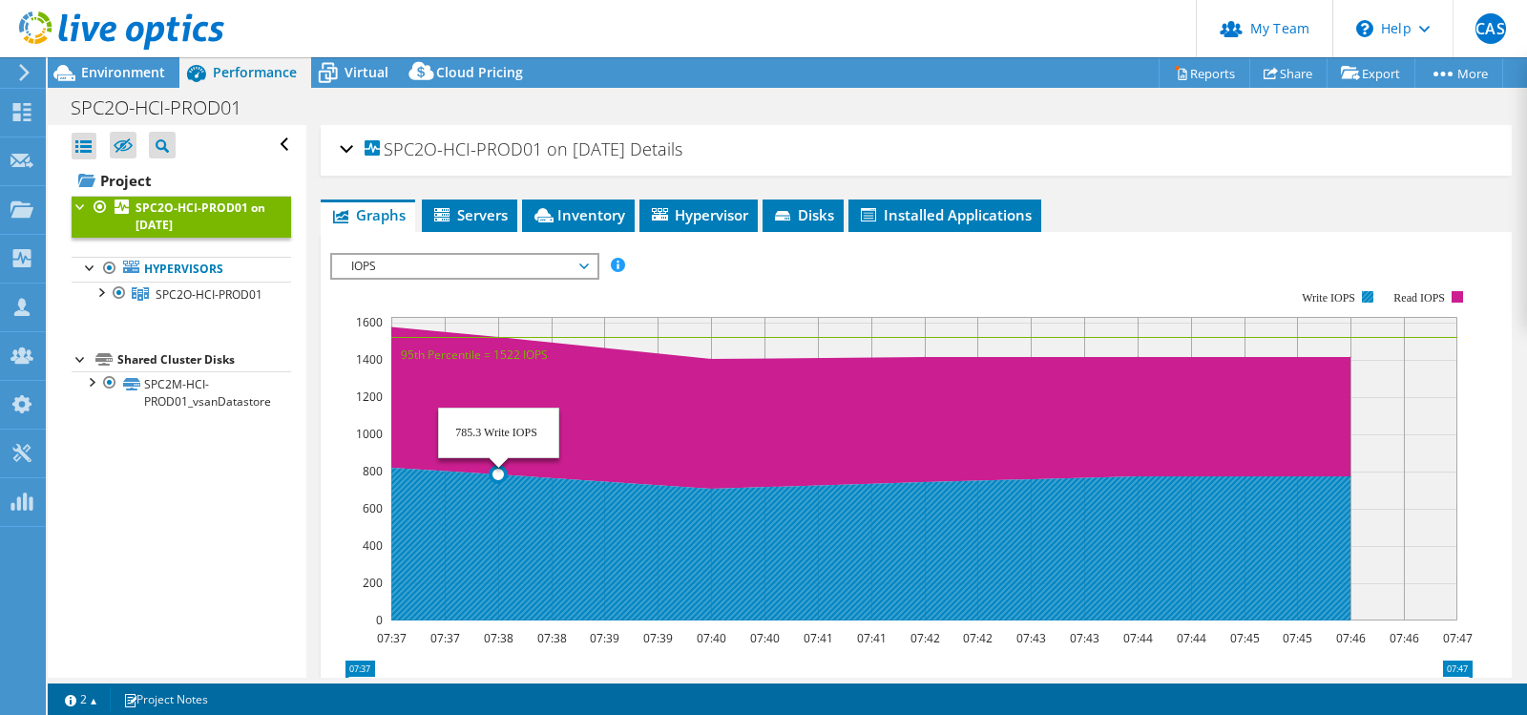
click at [543, 498] on icon at bounding box center [817, 540] width 1066 height 159
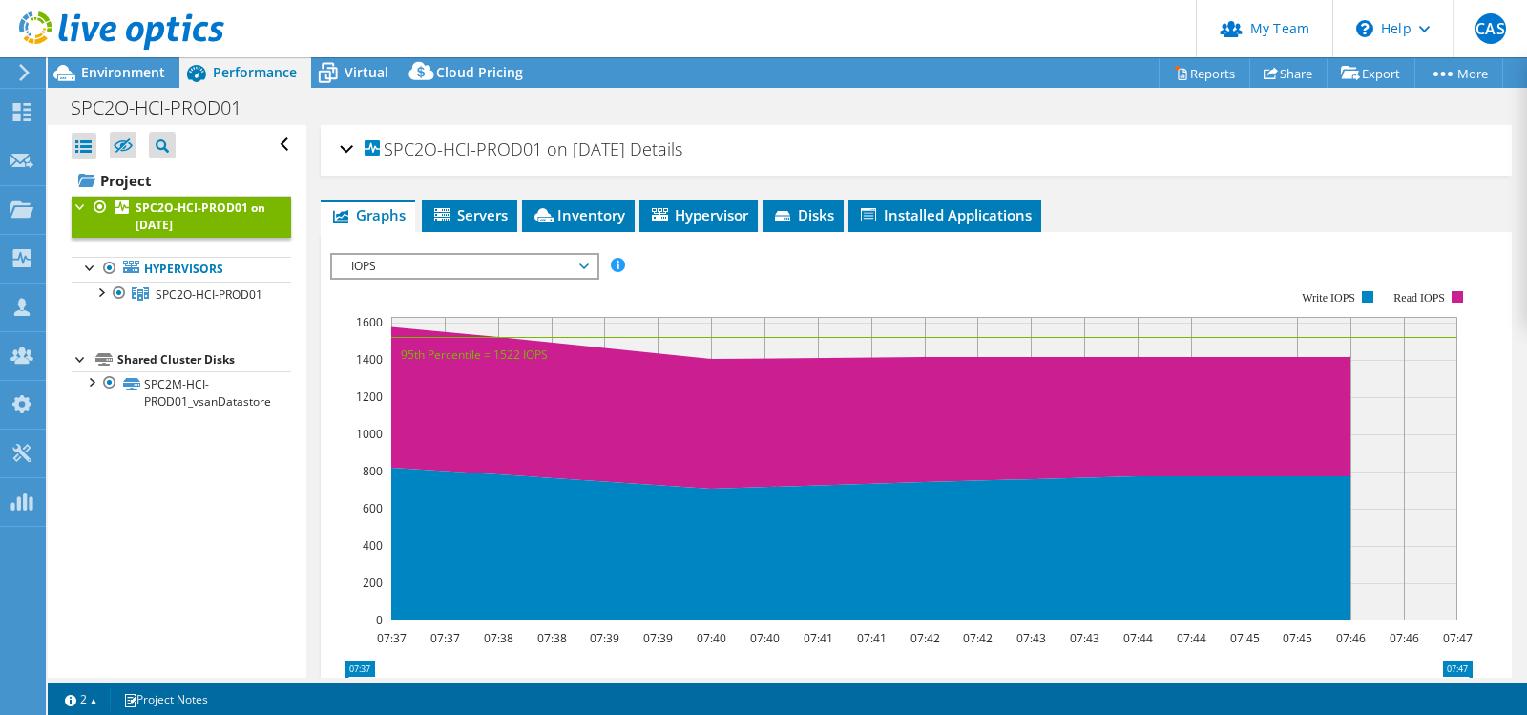
click at [421, 266] on span "IOPS" at bounding box center [464, 266] width 245 height 23
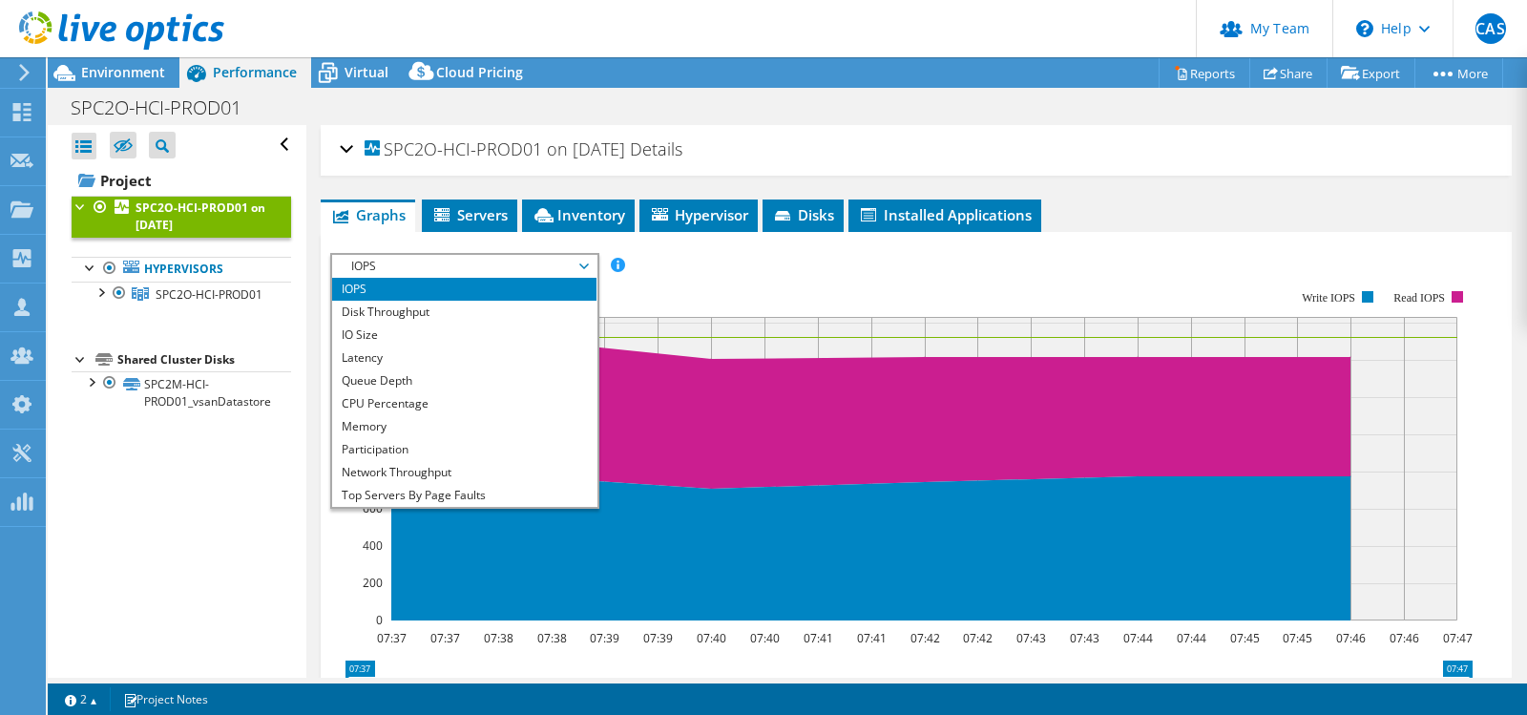
click at [421, 266] on span "IOPS" at bounding box center [464, 266] width 245 height 23
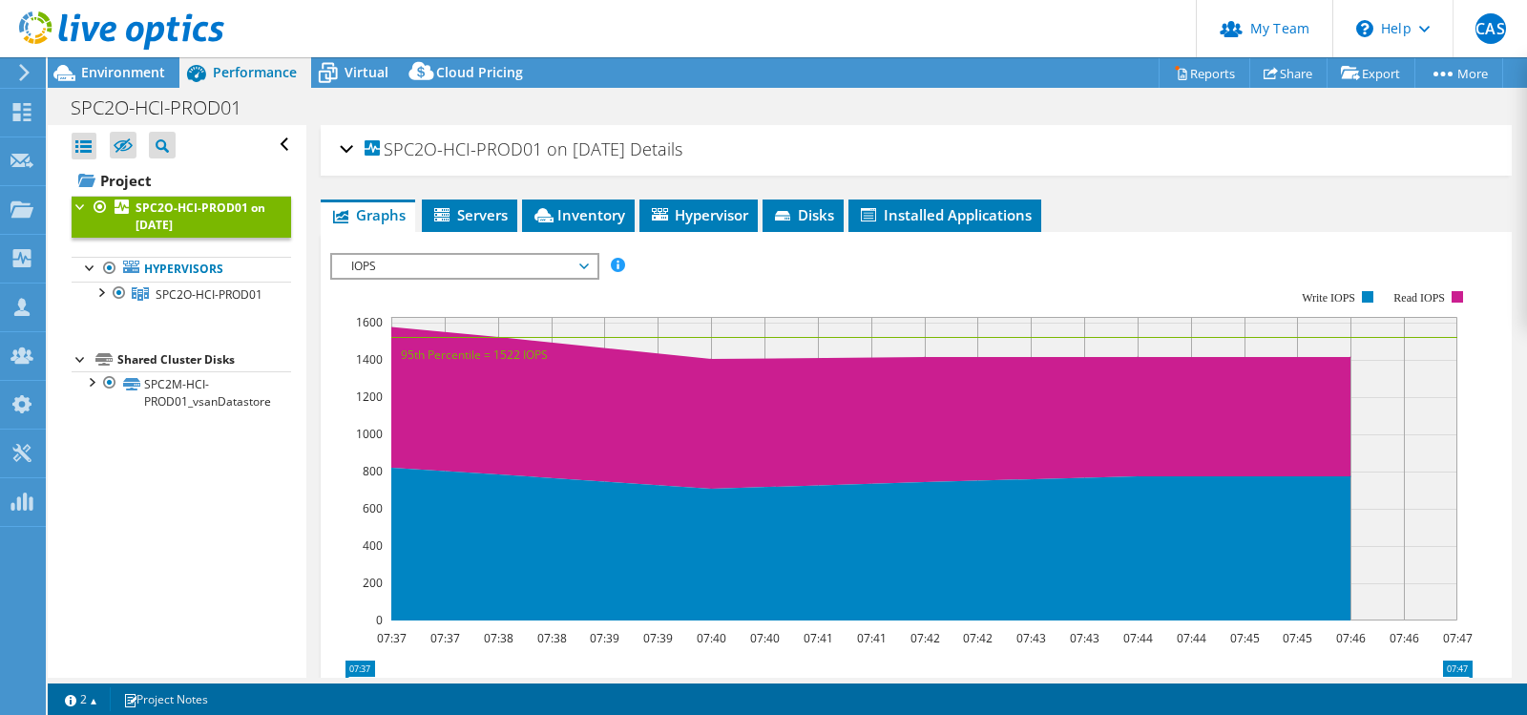
click at [422, 266] on span "IOPS" at bounding box center [464, 266] width 245 height 23
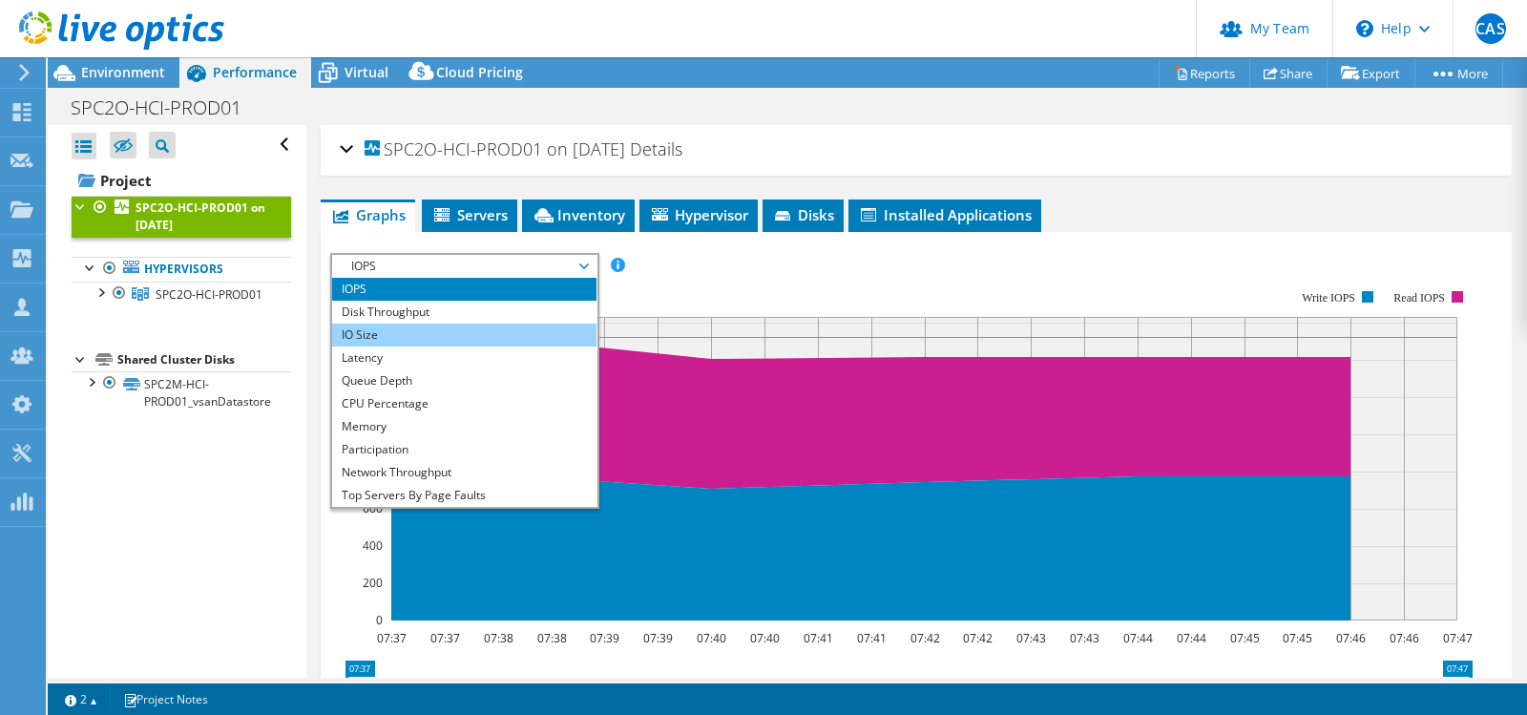
click at [433, 336] on li "IO Size" at bounding box center [464, 335] width 264 height 23
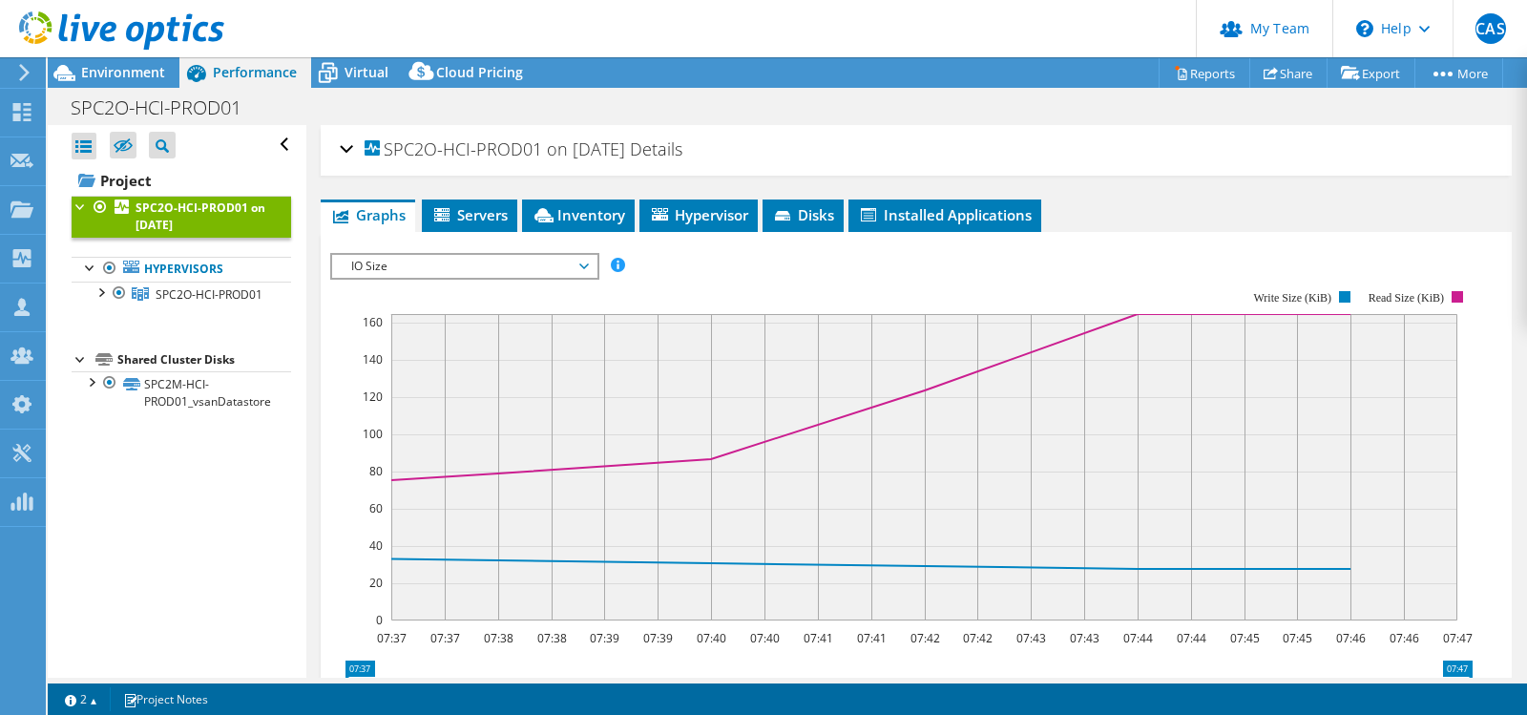
click at [502, 277] on span "IO Size" at bounding box center [464, 266] width 245 height 23
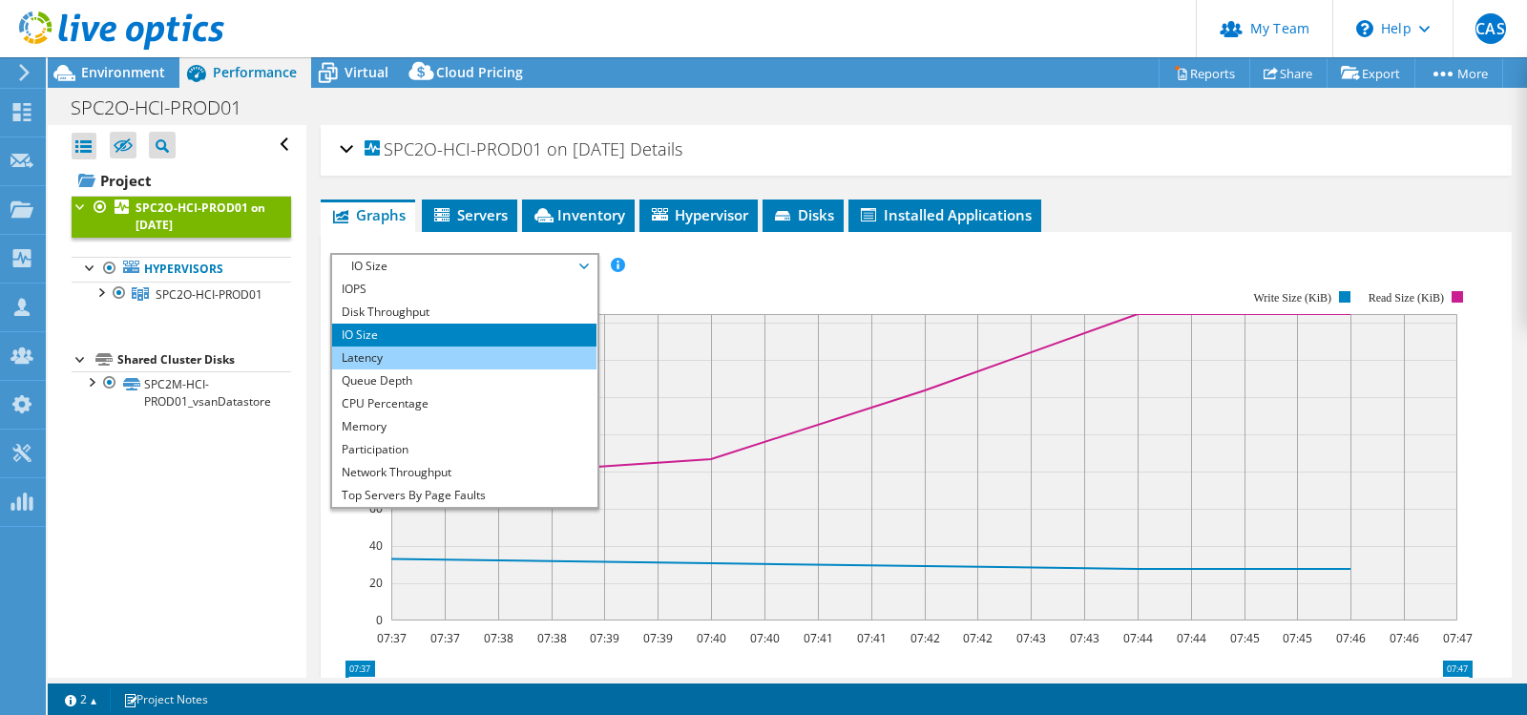
click at [452, 365] on li "Latency" at bounding box center [464, 358] width 264 height 23
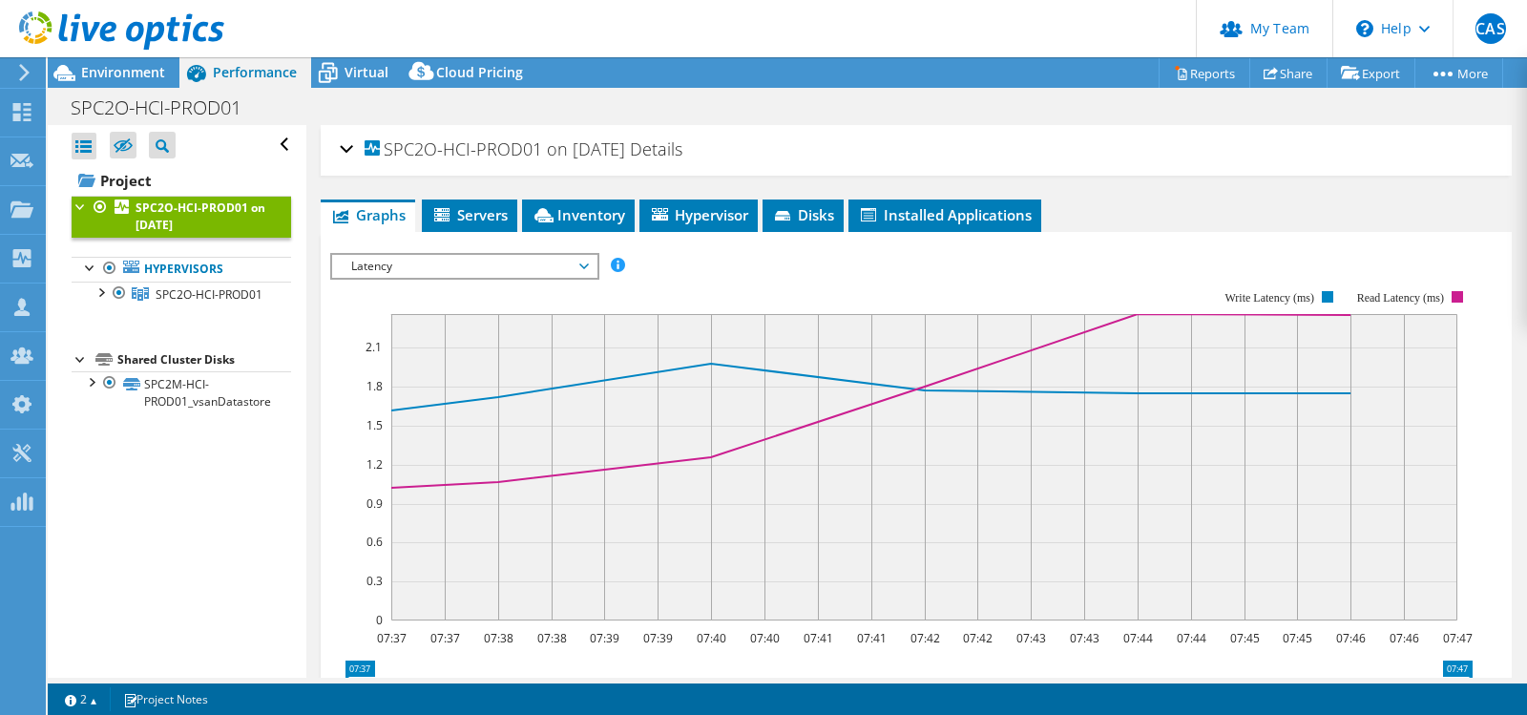
click at [460, 255] on span "Latency" at bounding box center [464, 266] width 245 height 23
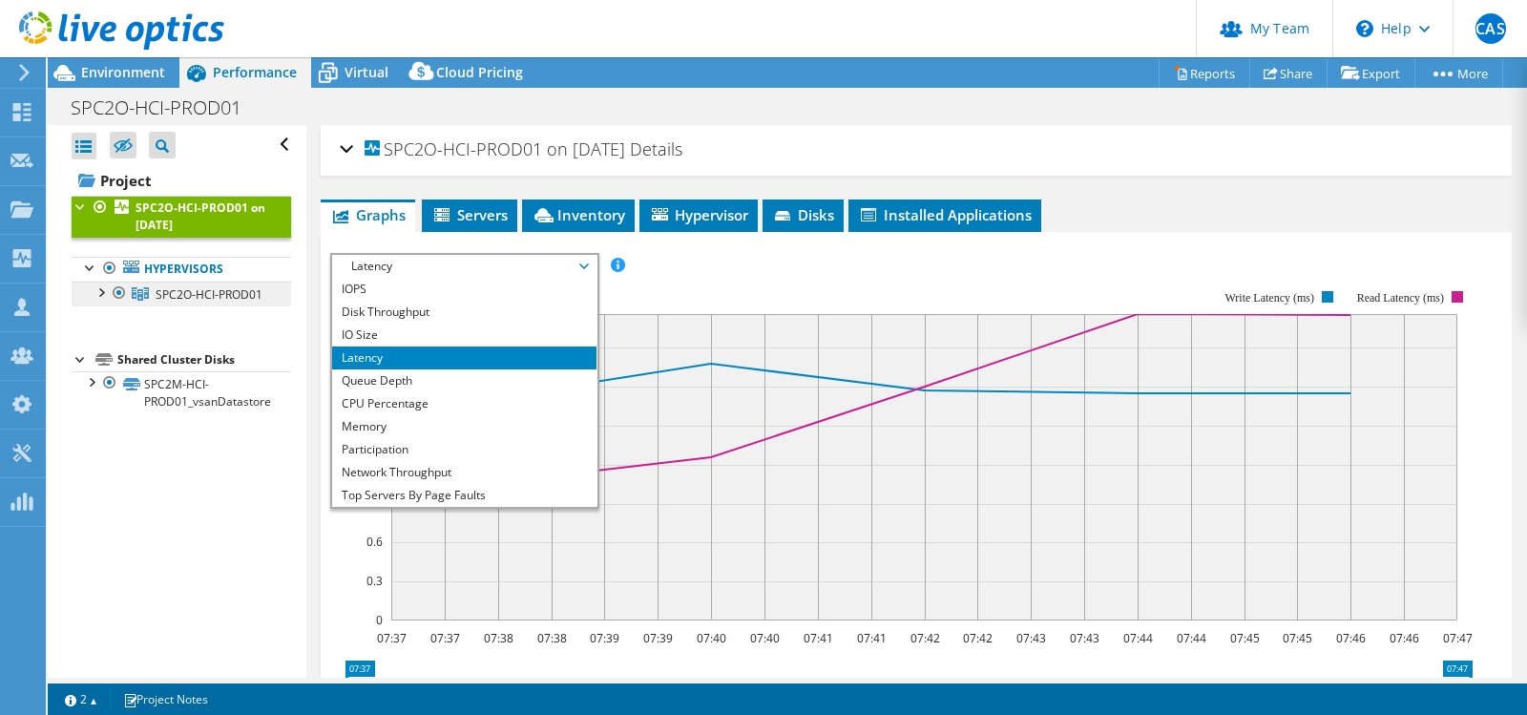
click at [245, 306] on link "SPC2O-HCI-PROD01" at bounding box center [182, 294] width 220 height 25
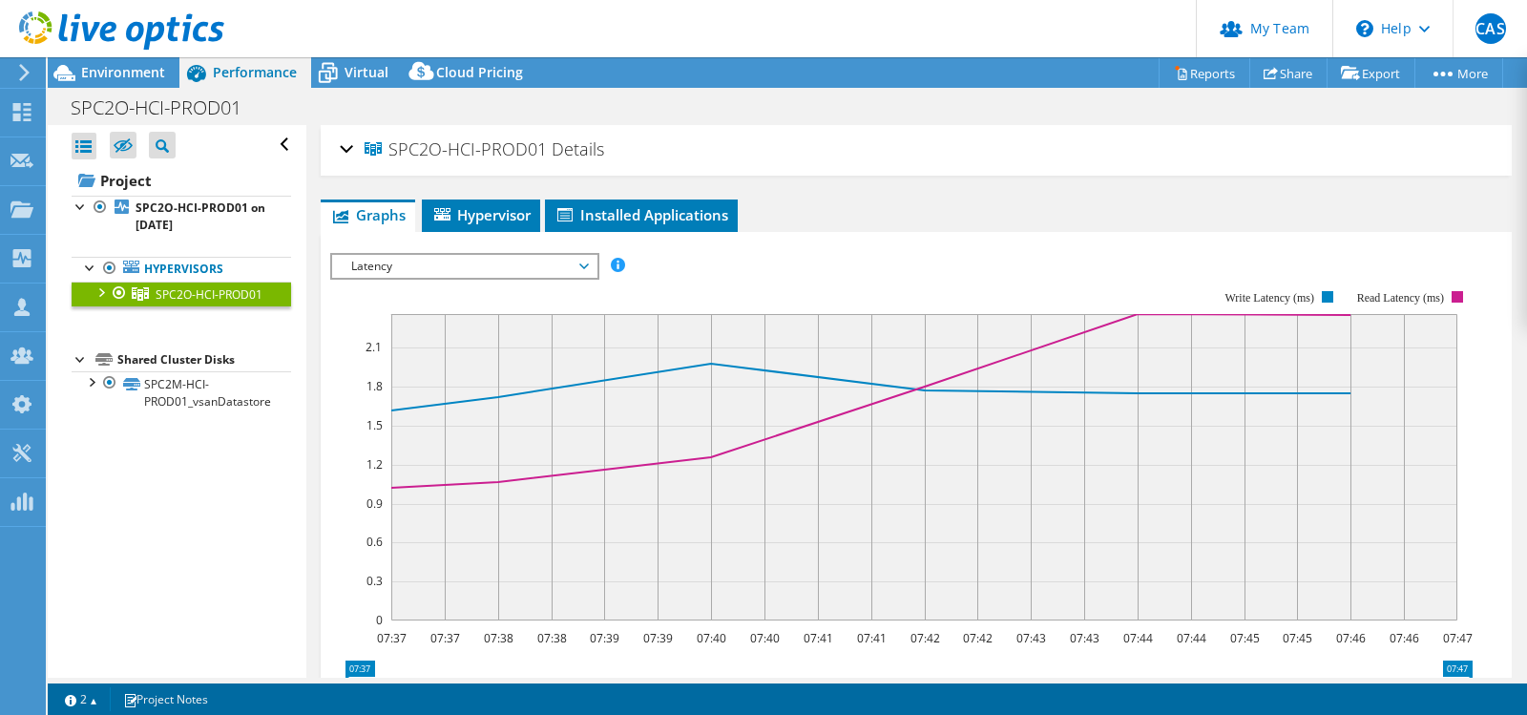
click at [410, 259] on span "Latency" at bounding box center [464, 266] width 245 height 23
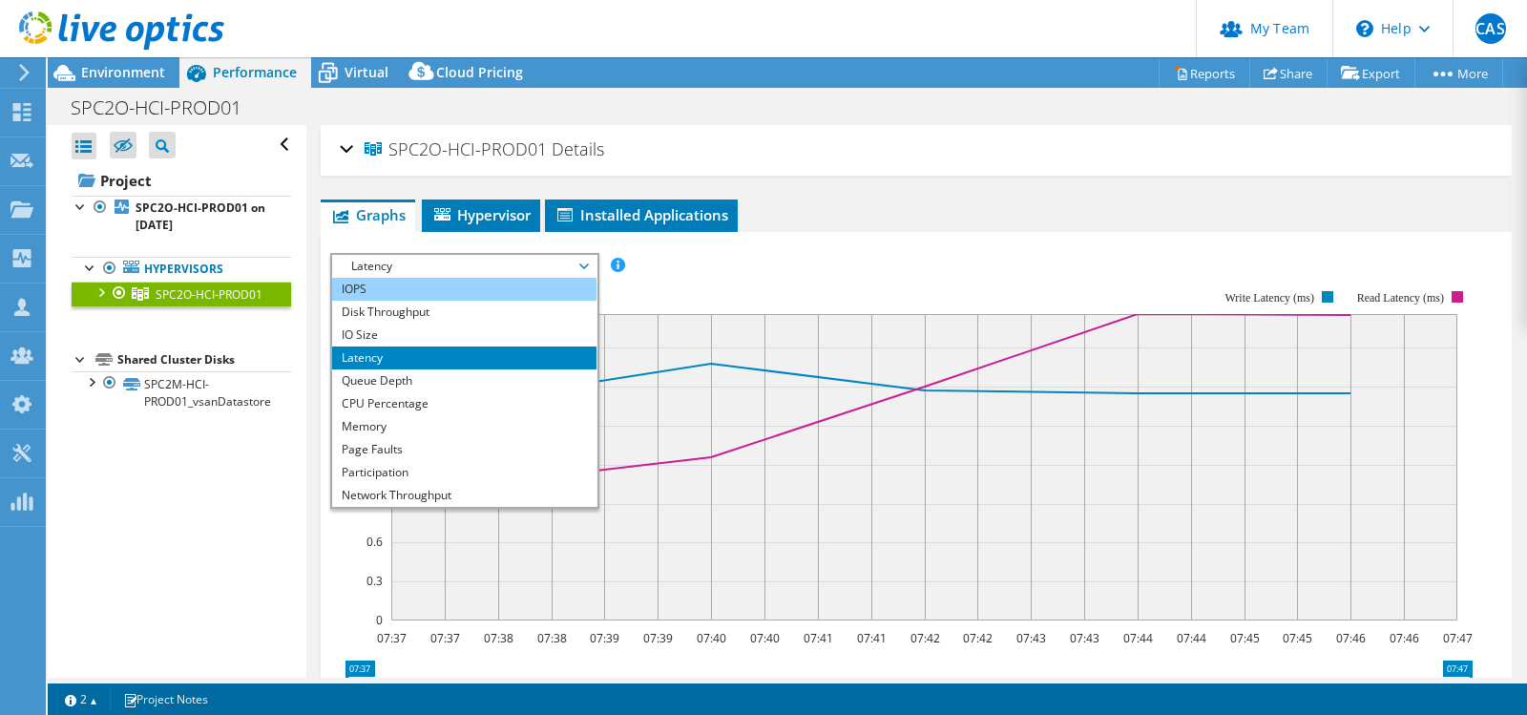
click at [383, 290] on li "IOPS" at bounding box center [464, 289] width 264 height 23
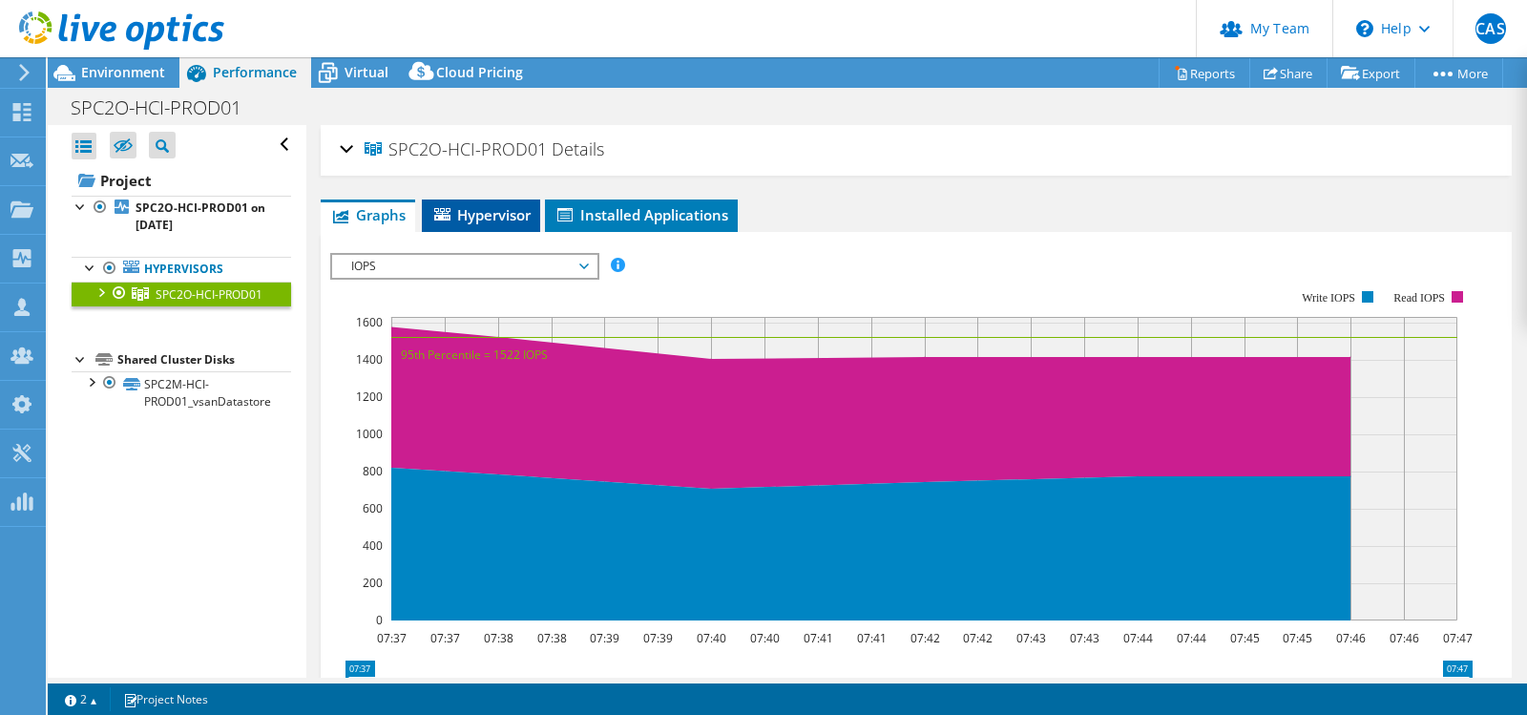
click at [484, 217] on span "Hypervisor" at bounding box center [480, 214] width 99 height 19
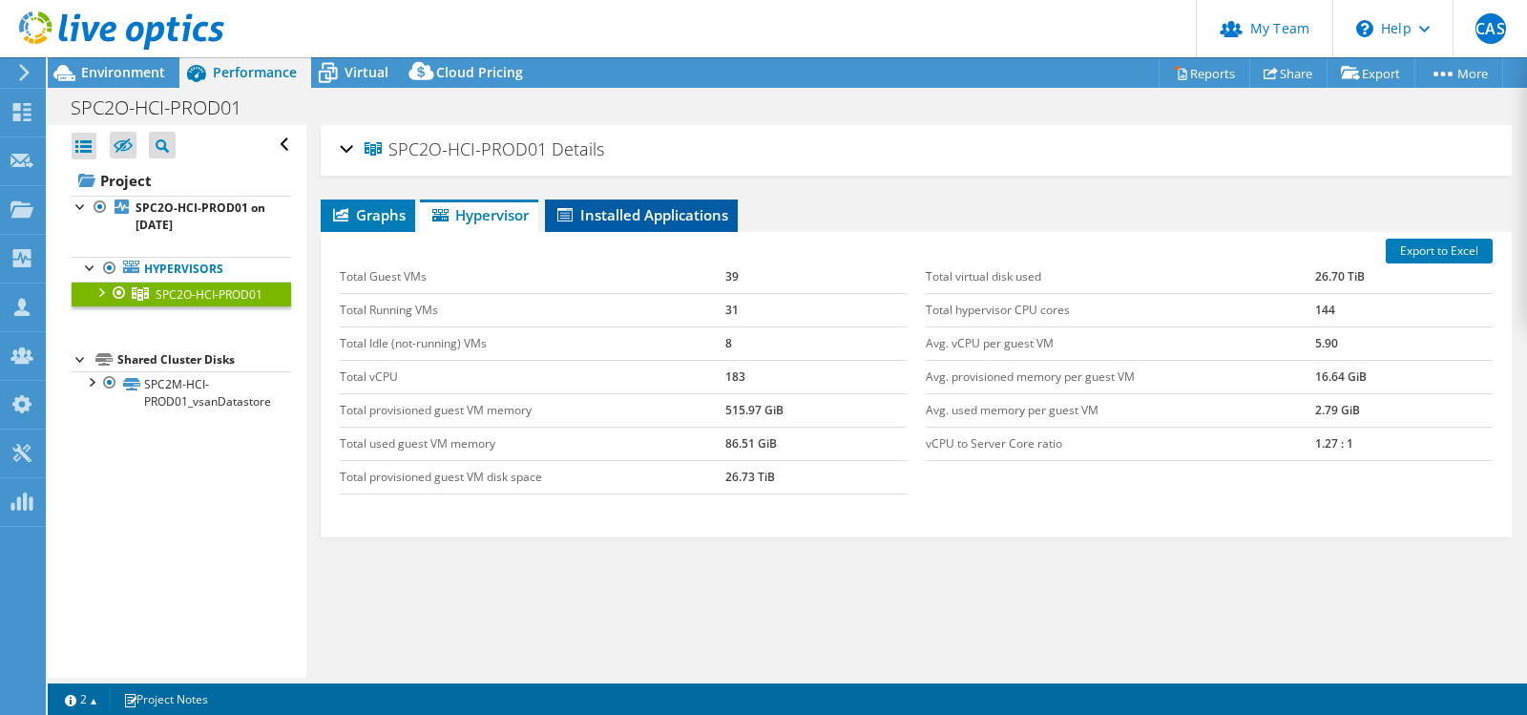
click at [687, 213] on span "Installed Applications" at bounding box center [642, 214] width 174 height 19
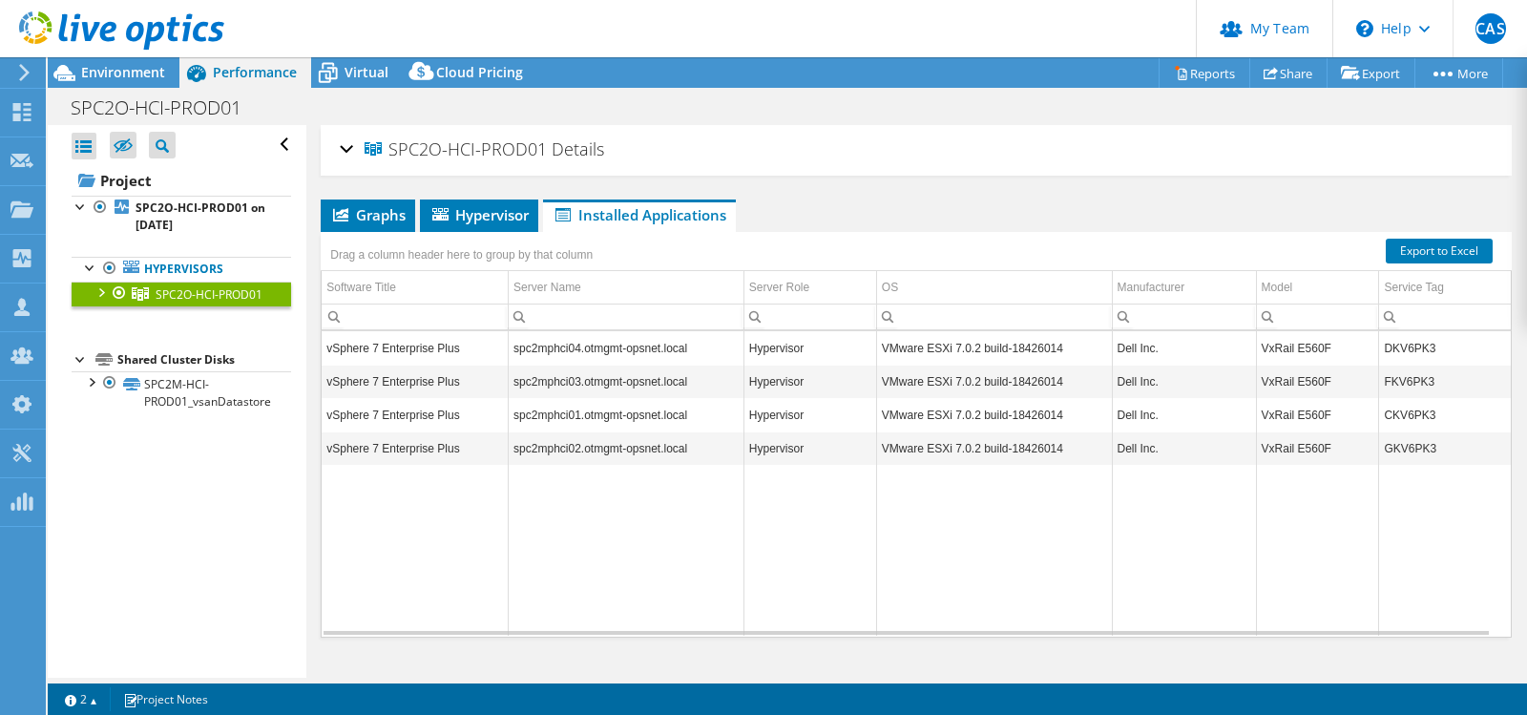
scroll to position [32, 0]
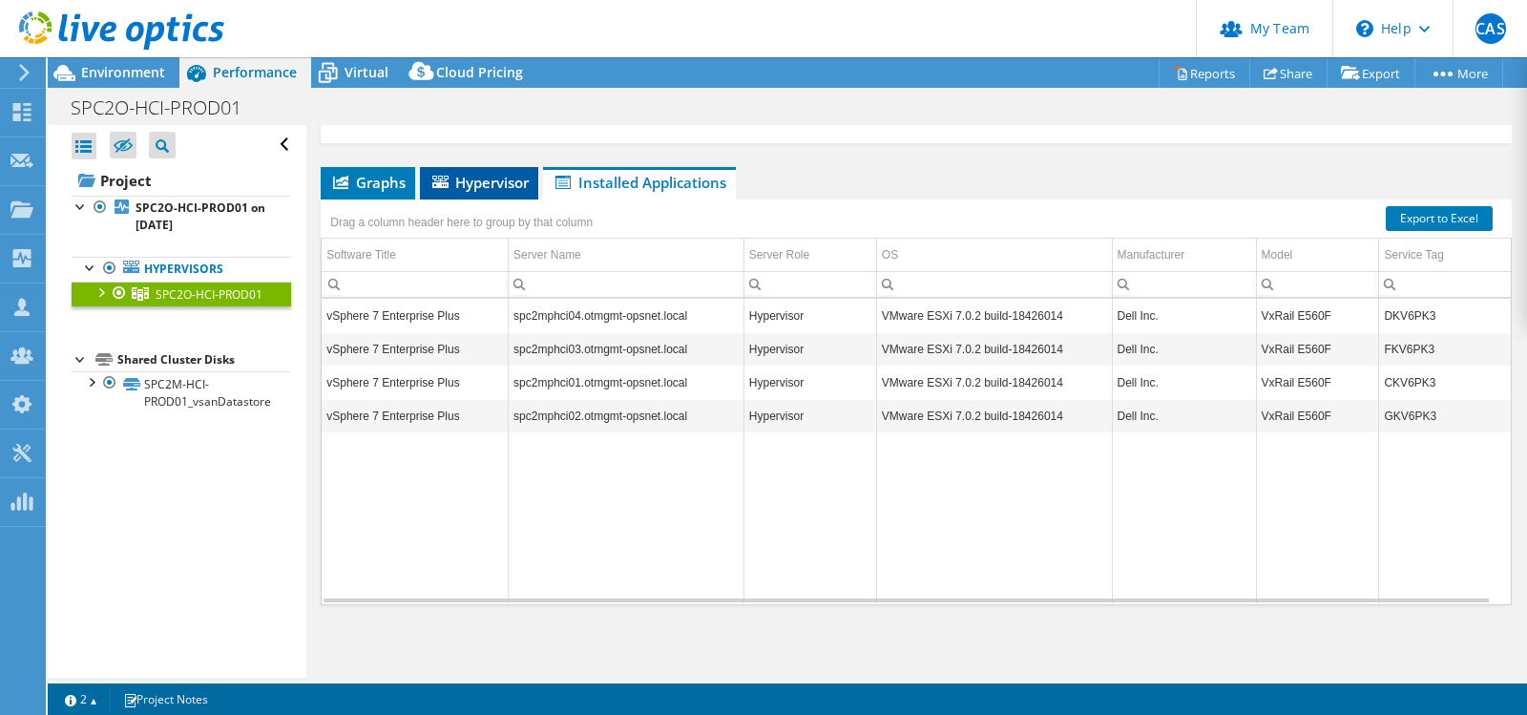
click at [493, 175] on span "Hypervisor" at bounding box center [479, 182] width 99 height 19
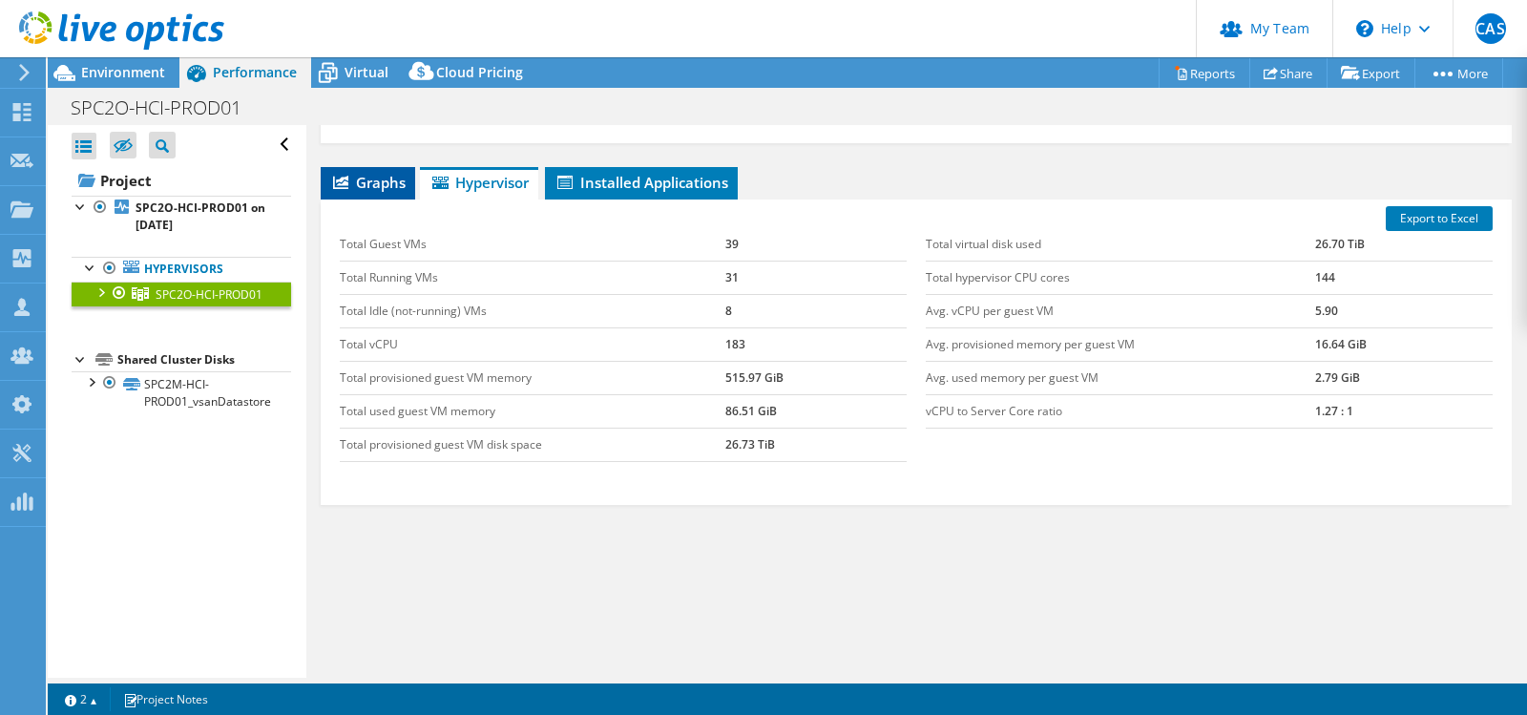
click at [343, 171] on li "Graphs" at bounding box center [368, 183] width 95 height 32
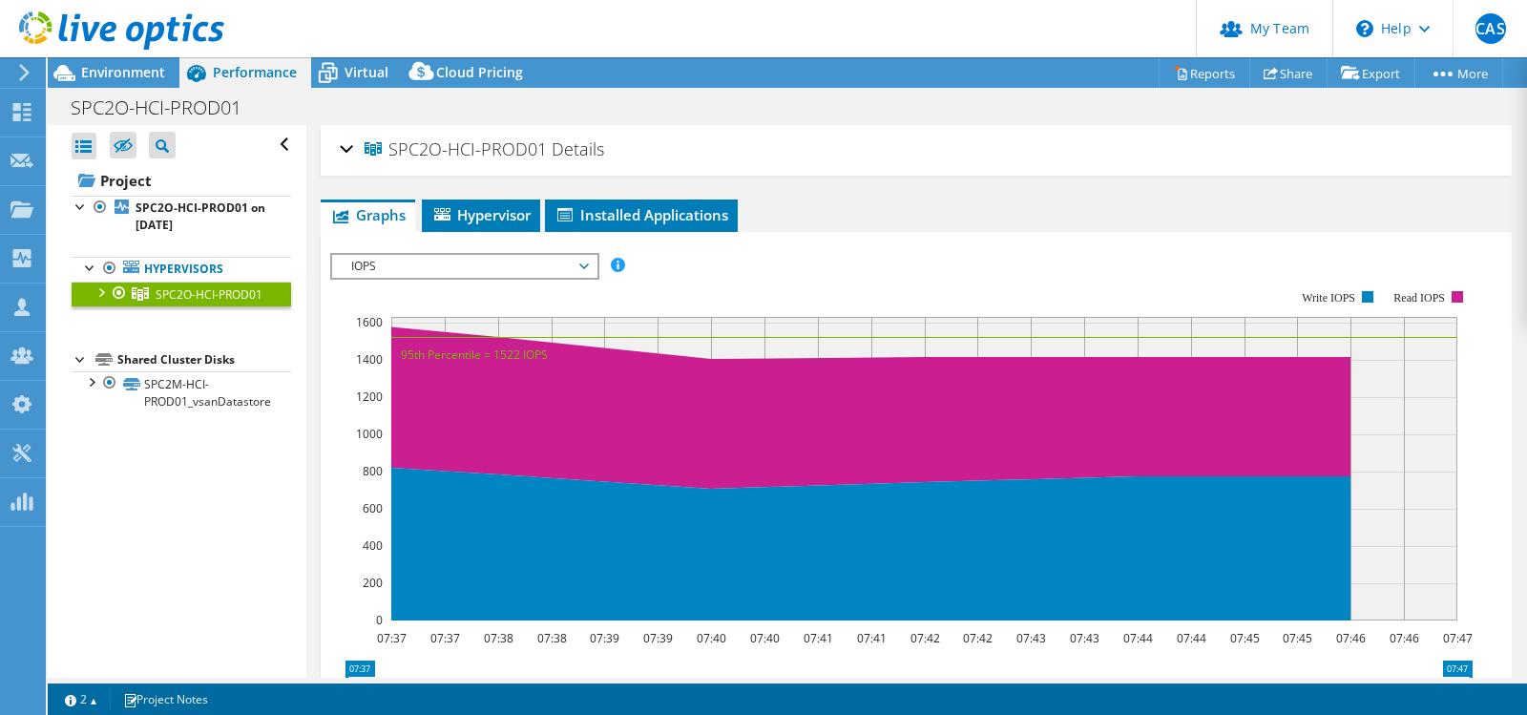
scroll to position [95, 0]
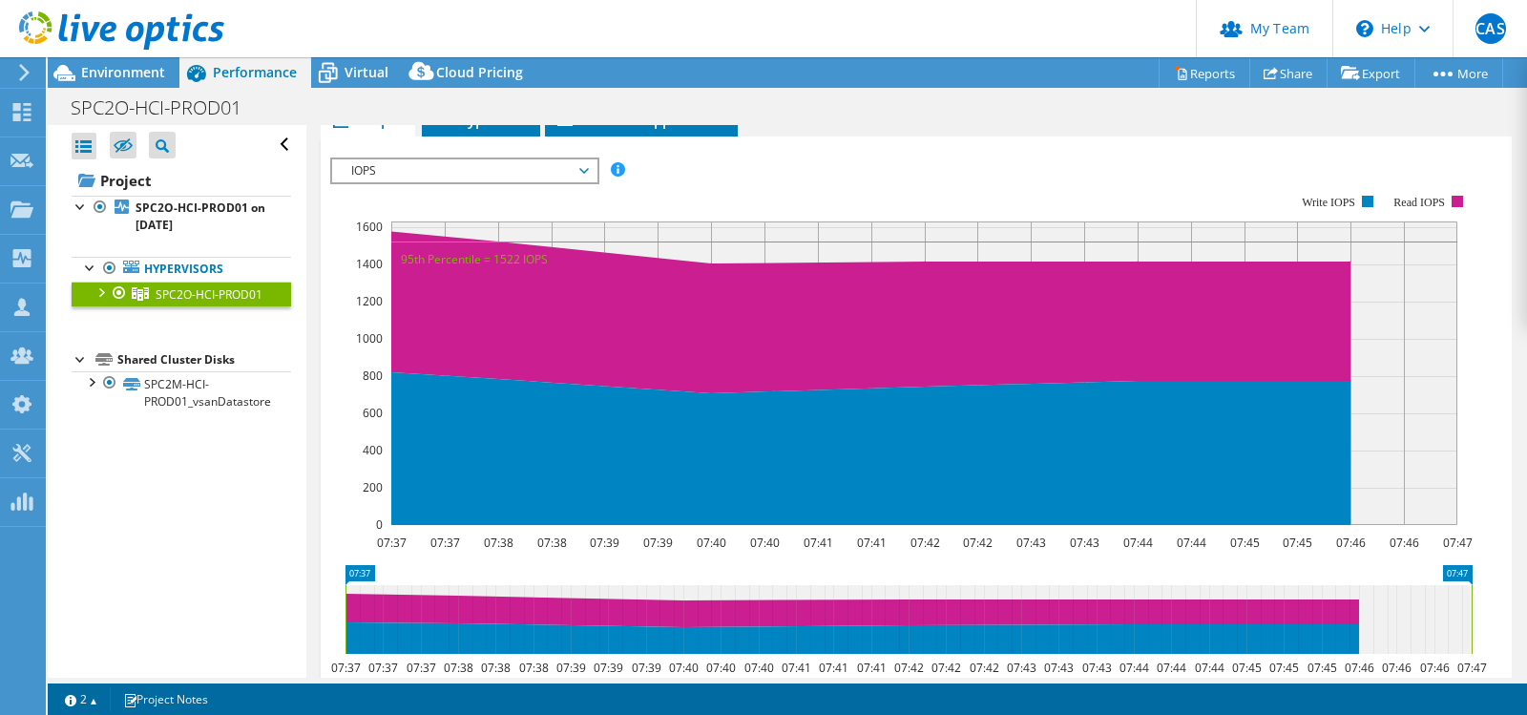
click at [361, 596] on icon at bounding box center [909, 619] width 1126 height 69
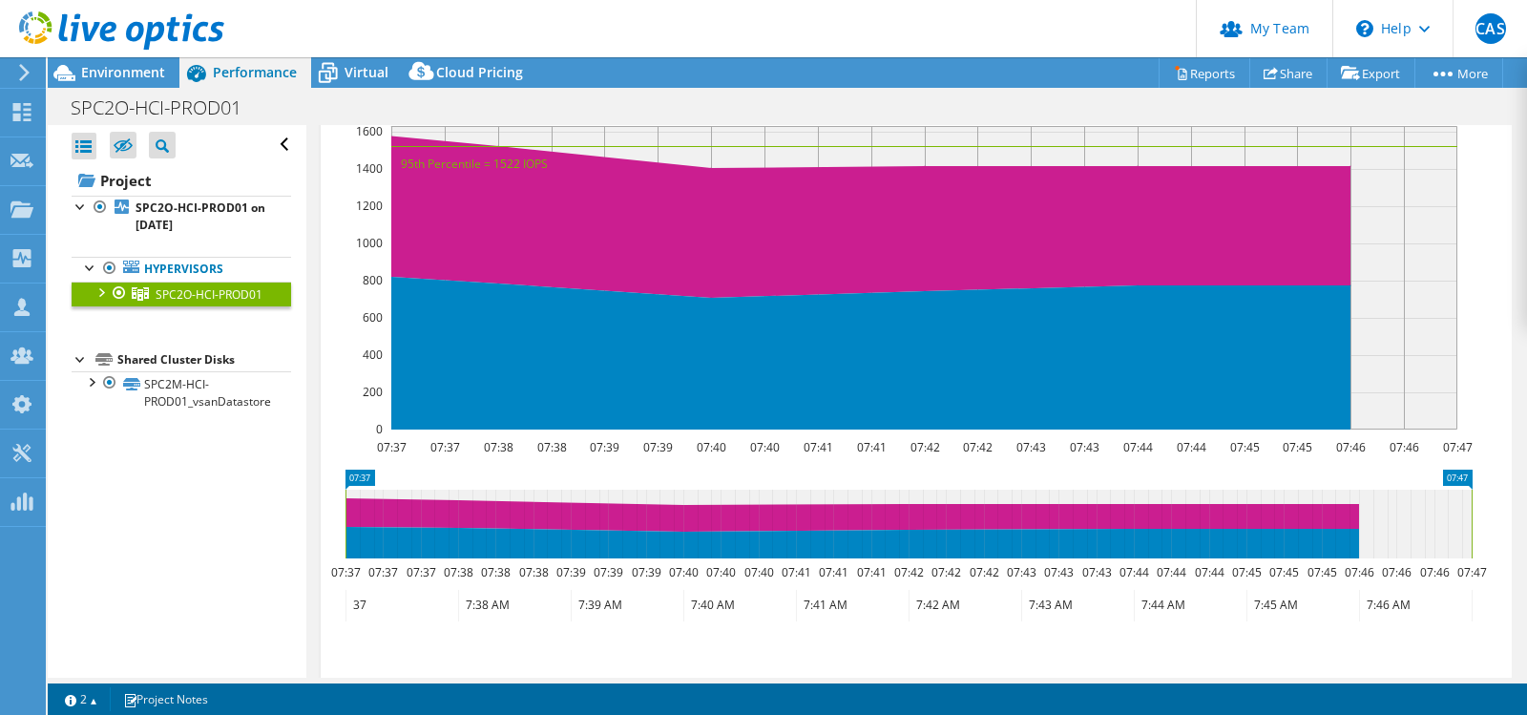
scroll to position [359, 0]
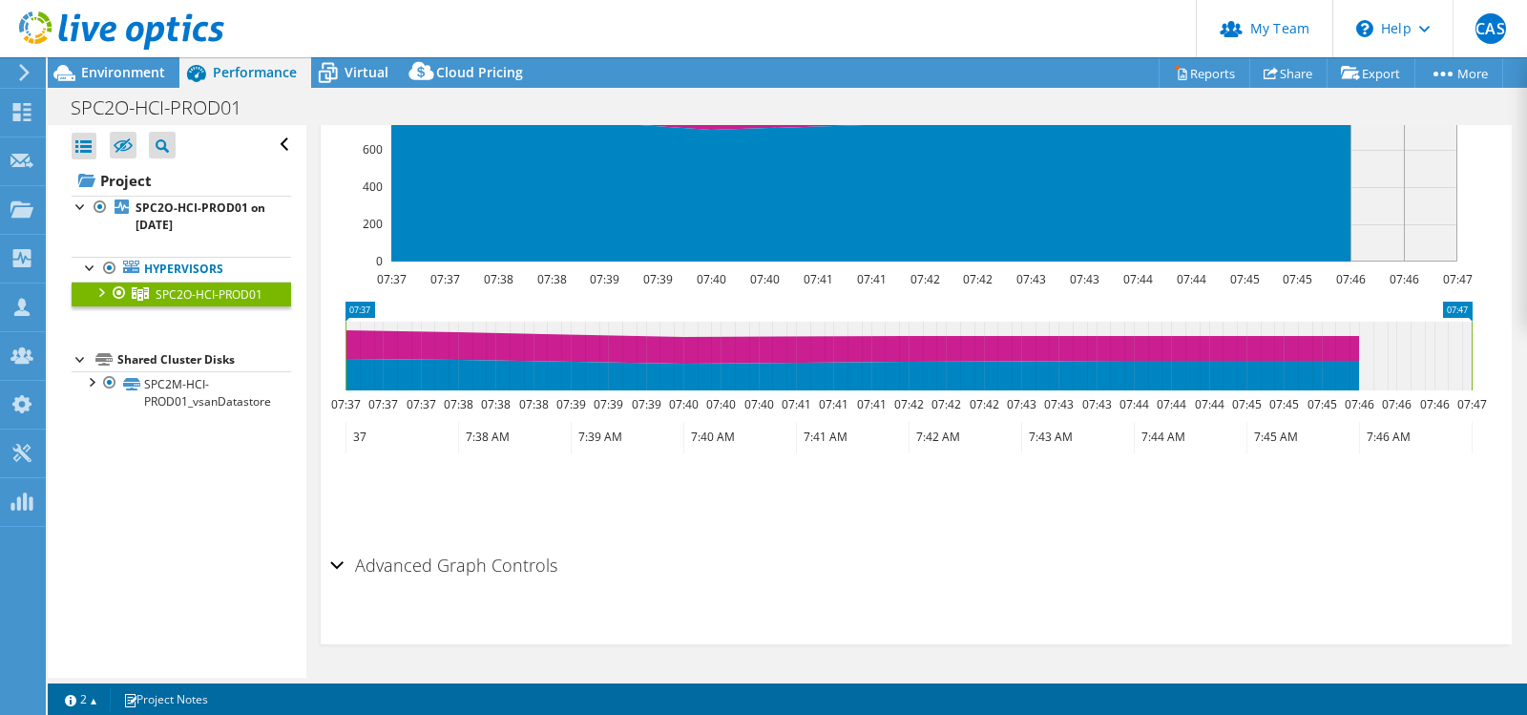
click at [337, 574] on div "Advanced Graph Controls" at bounding box center [916, 566] width 1172 height 41
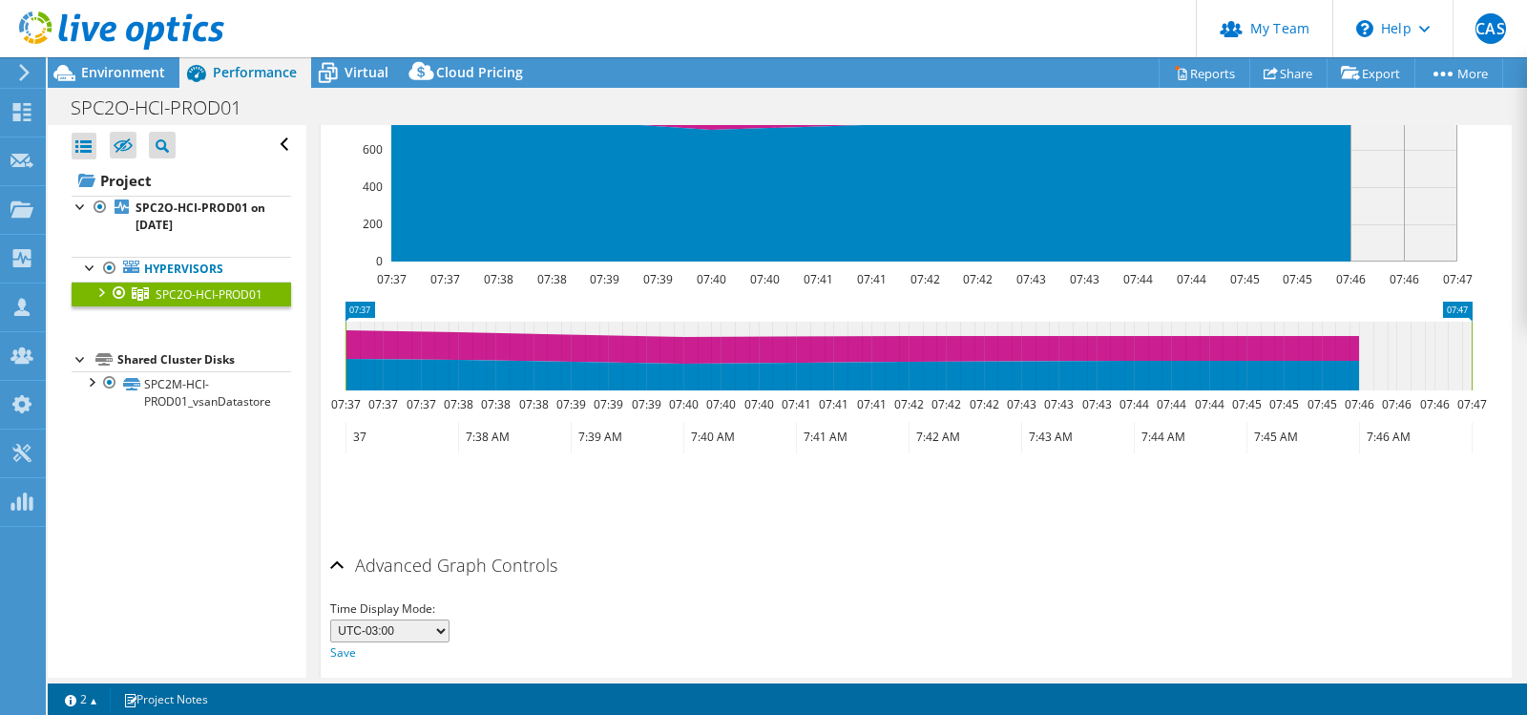
scroll to position [435, 0]
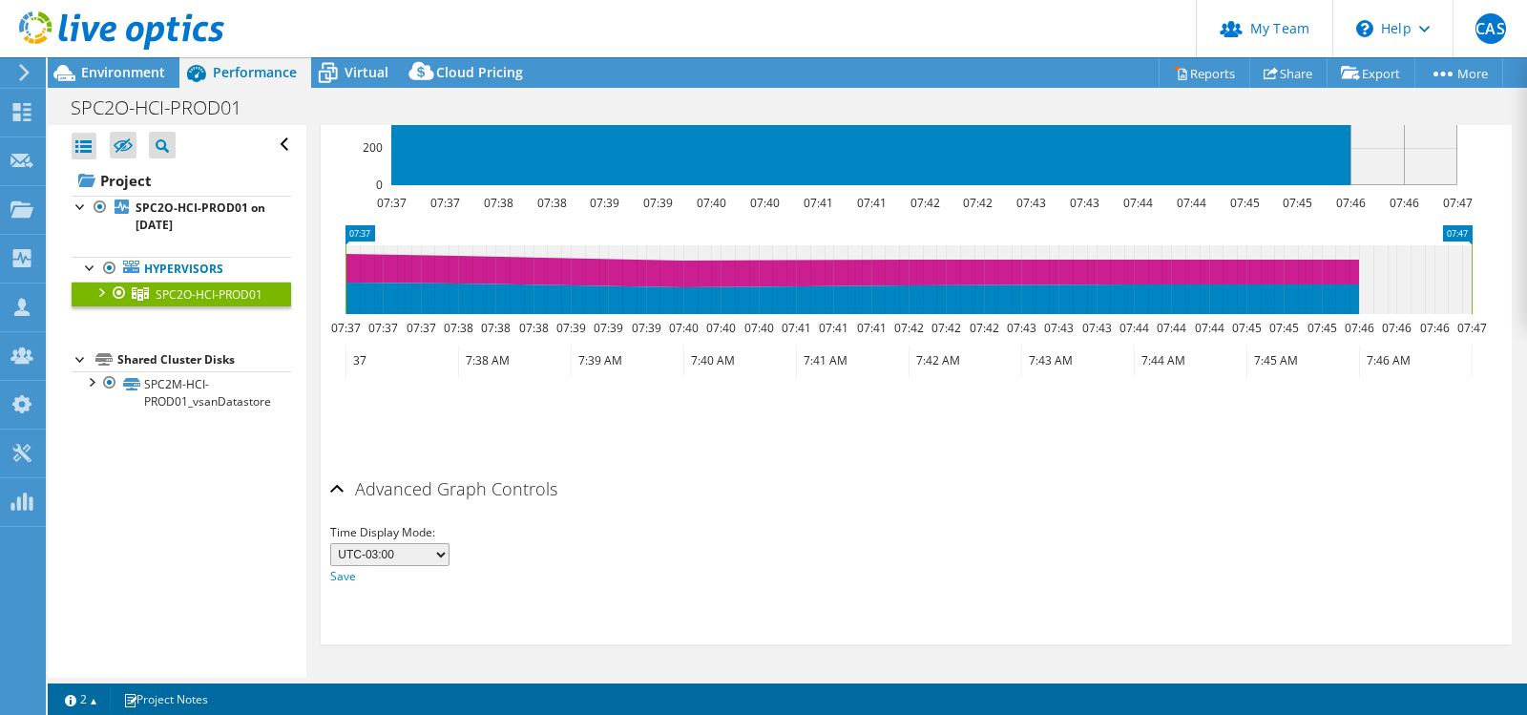
click at [441, 554] on select "UTC-12:00 UTC-11:00 UTC-10:00 UTC-09:30 UTC-09:00 UTC-08:00 UTC-07:00 UTC-06:00…" at bounding box center [389, 554] width 119 height 23
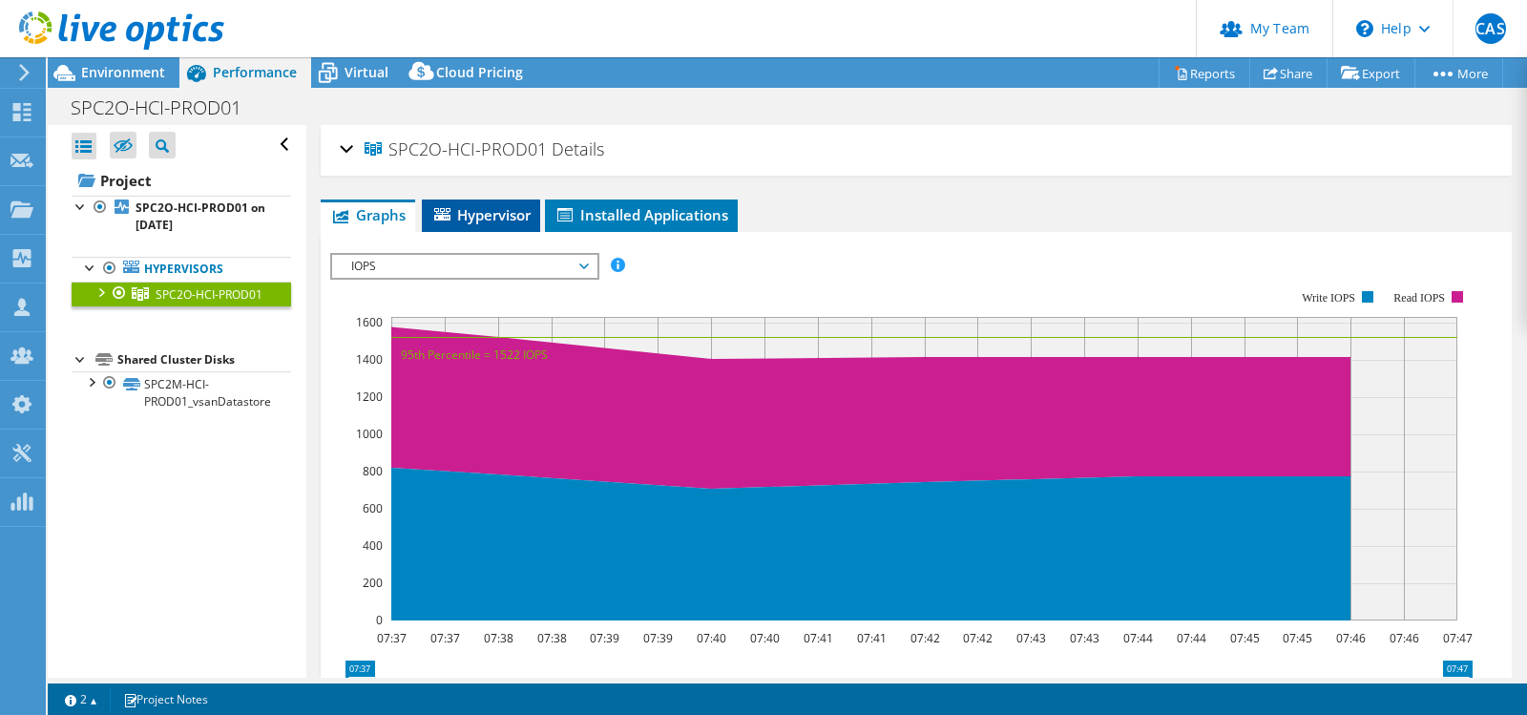
click at [508, 222] on span "Hypervisor" at bounding box center [480, 214] width 99 height 19
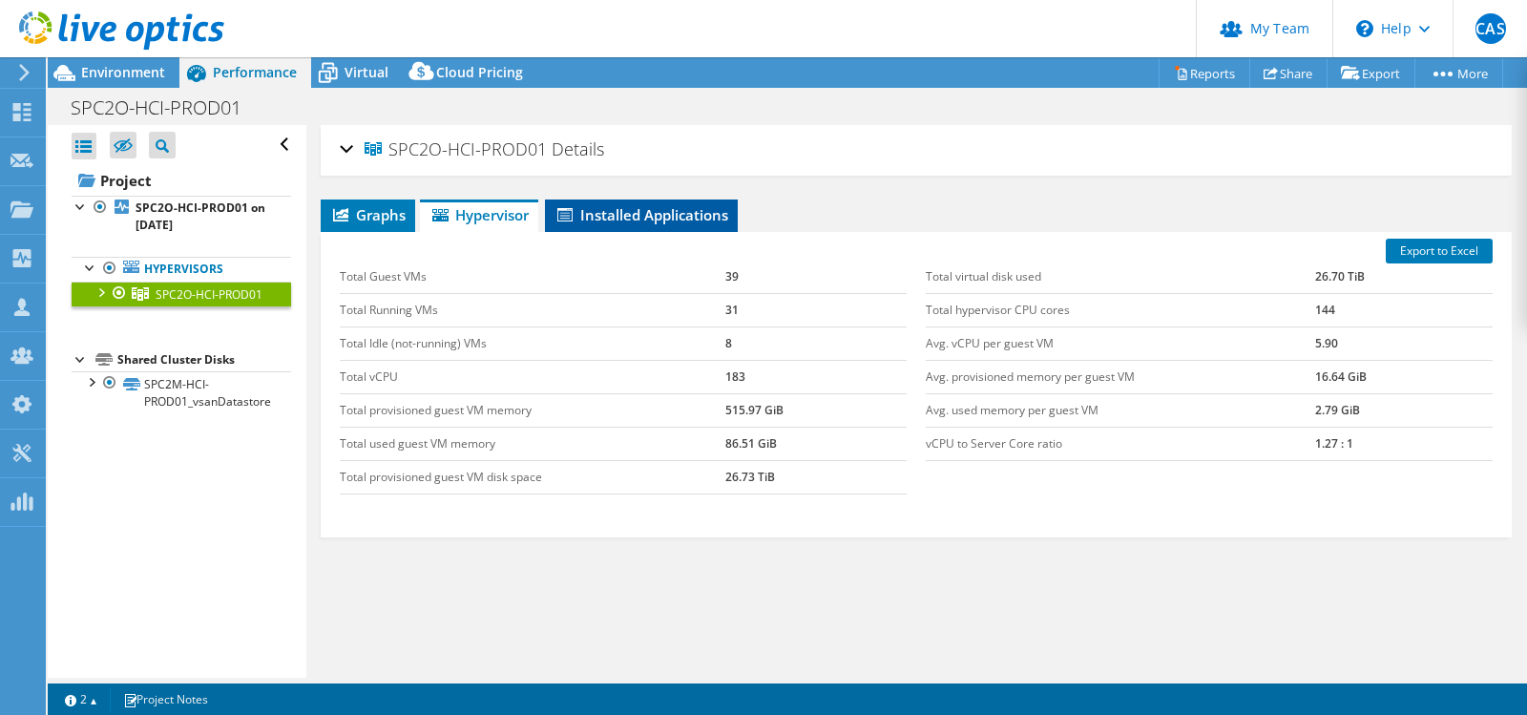
click at [659, 218] on span "Installed Applications" at bounding box center [642, 214] width 174 height 19
